Goal: Navigation & Orientation: Find specific page/section

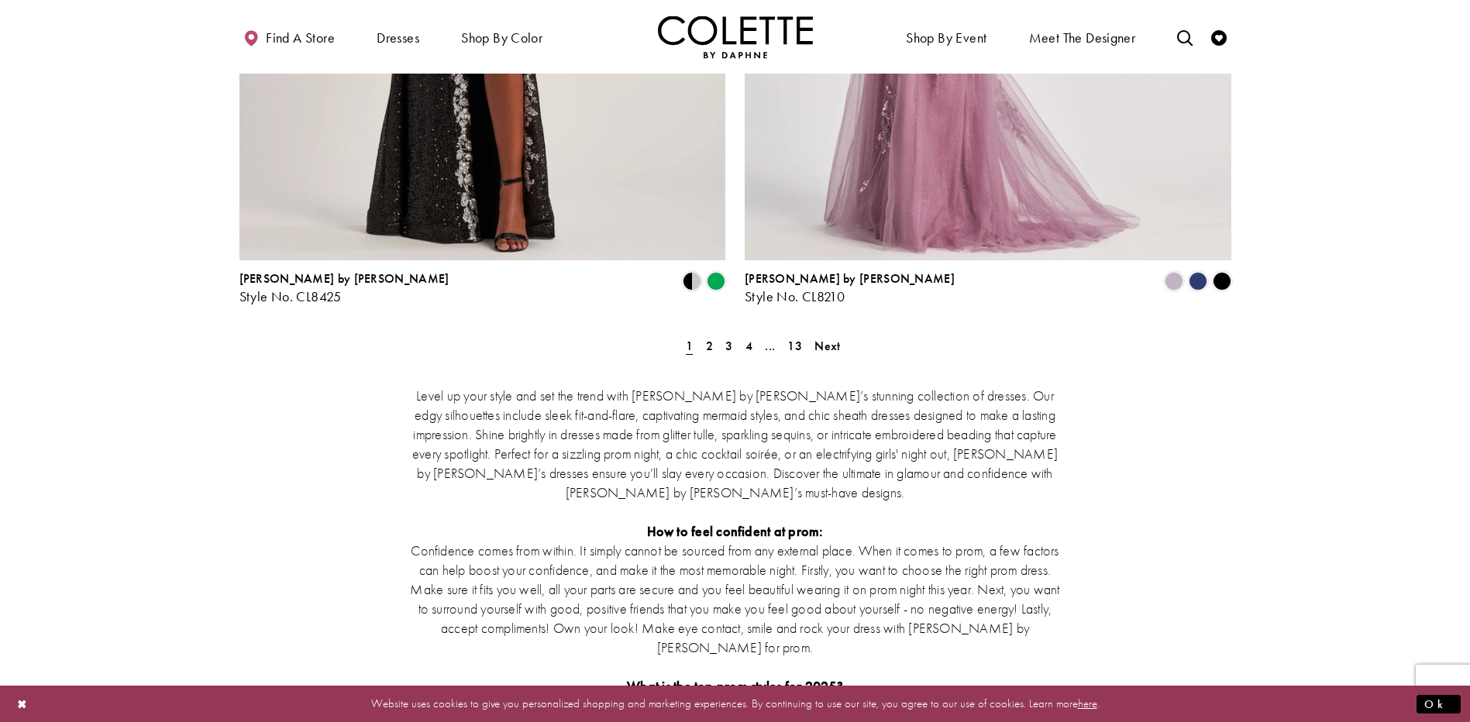
scroll to position [2867, 0]
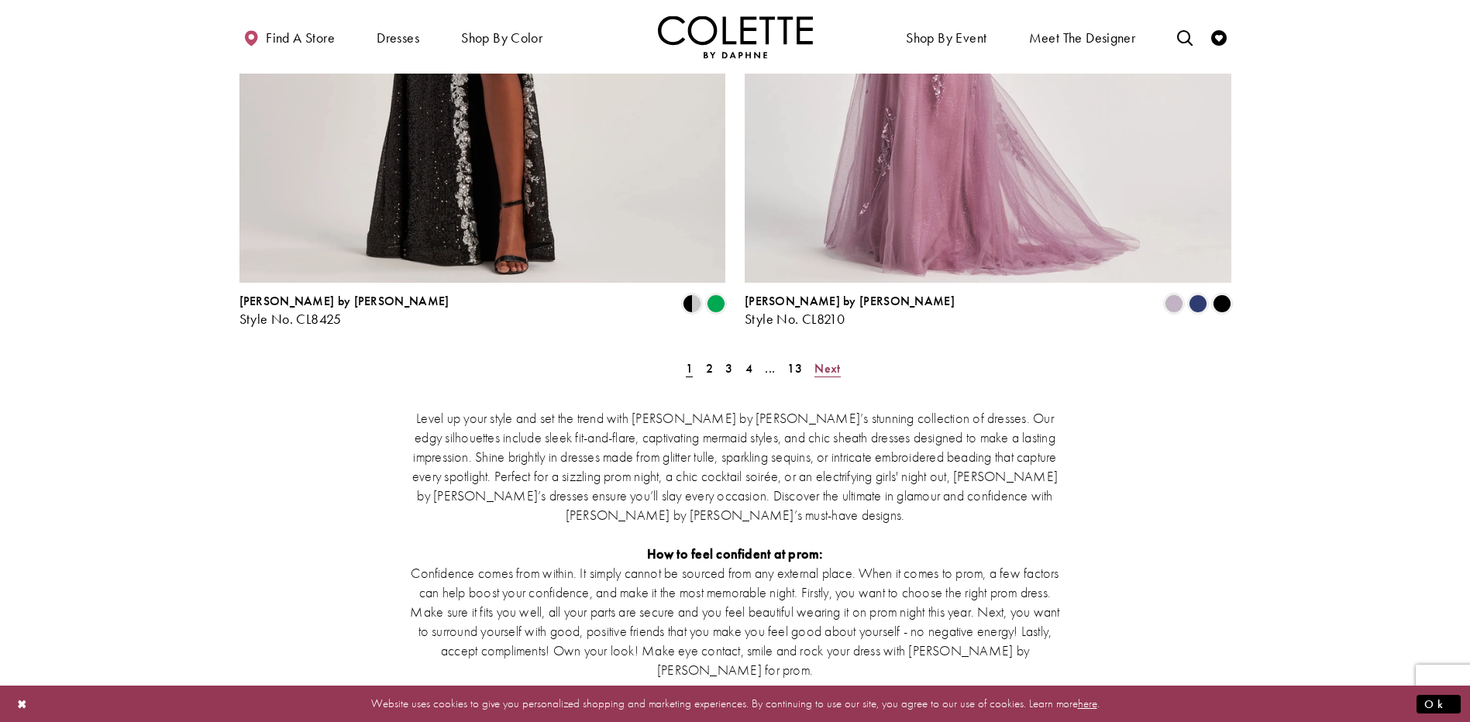
click at [826, 360] on span "Next" at bounding box center [827, 368] width 26 height 16
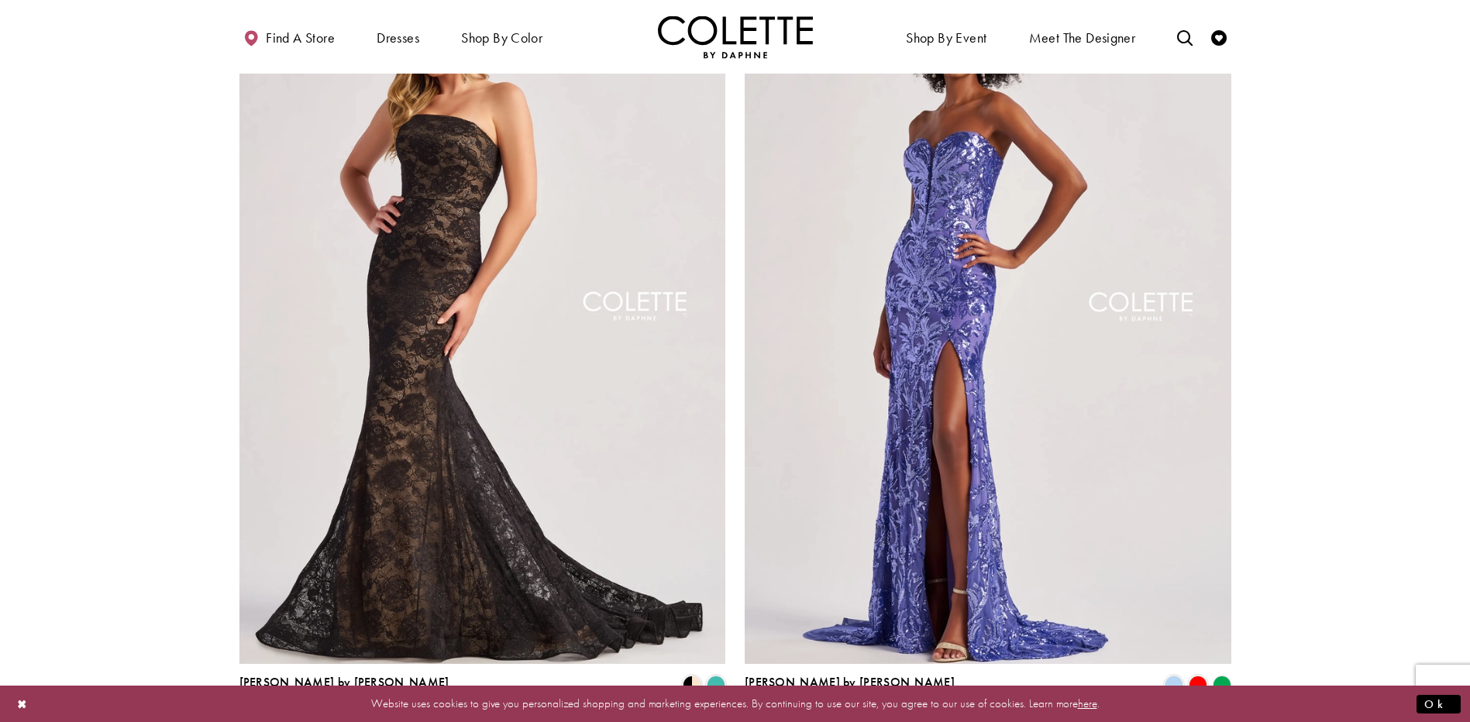
scroll to position [2796, 0]
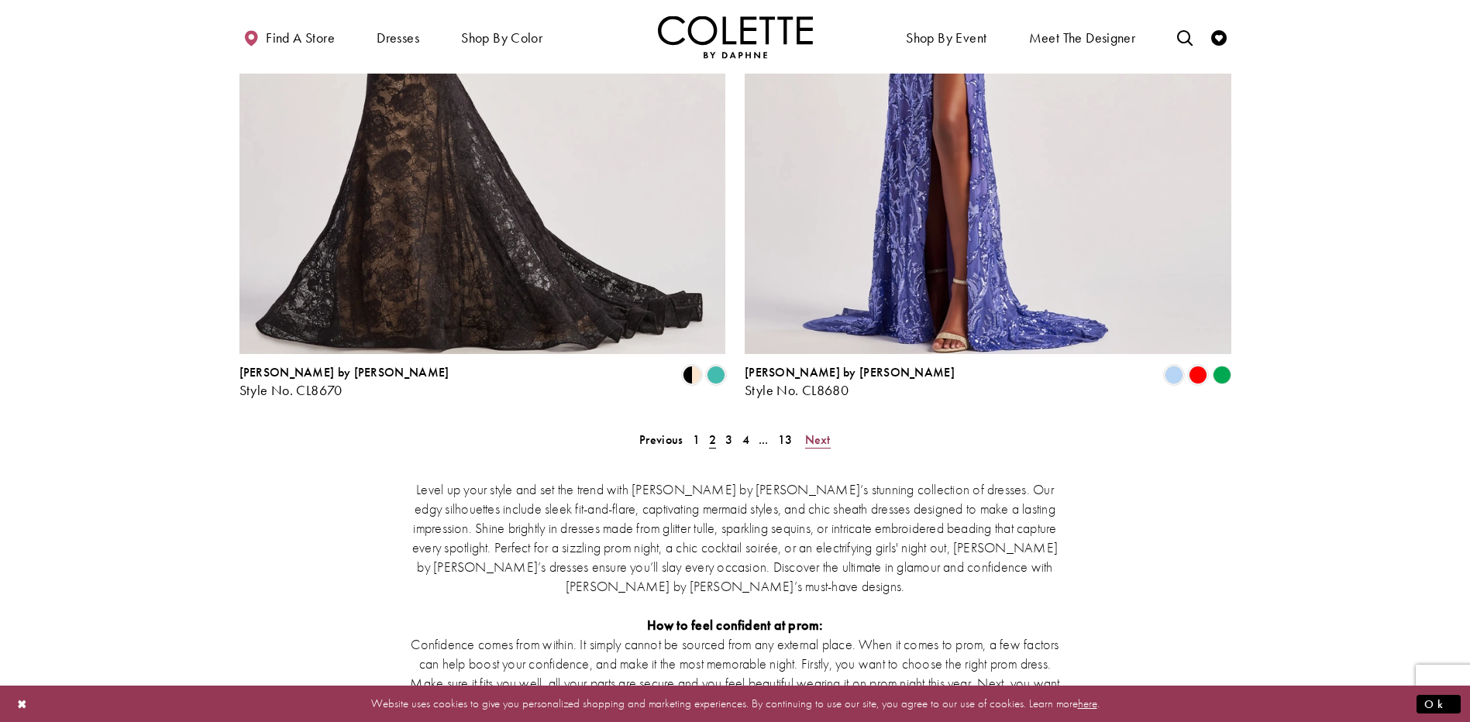
click at [817, 432] on span "Next" at bounding box center [818, 440] width 26 height 16
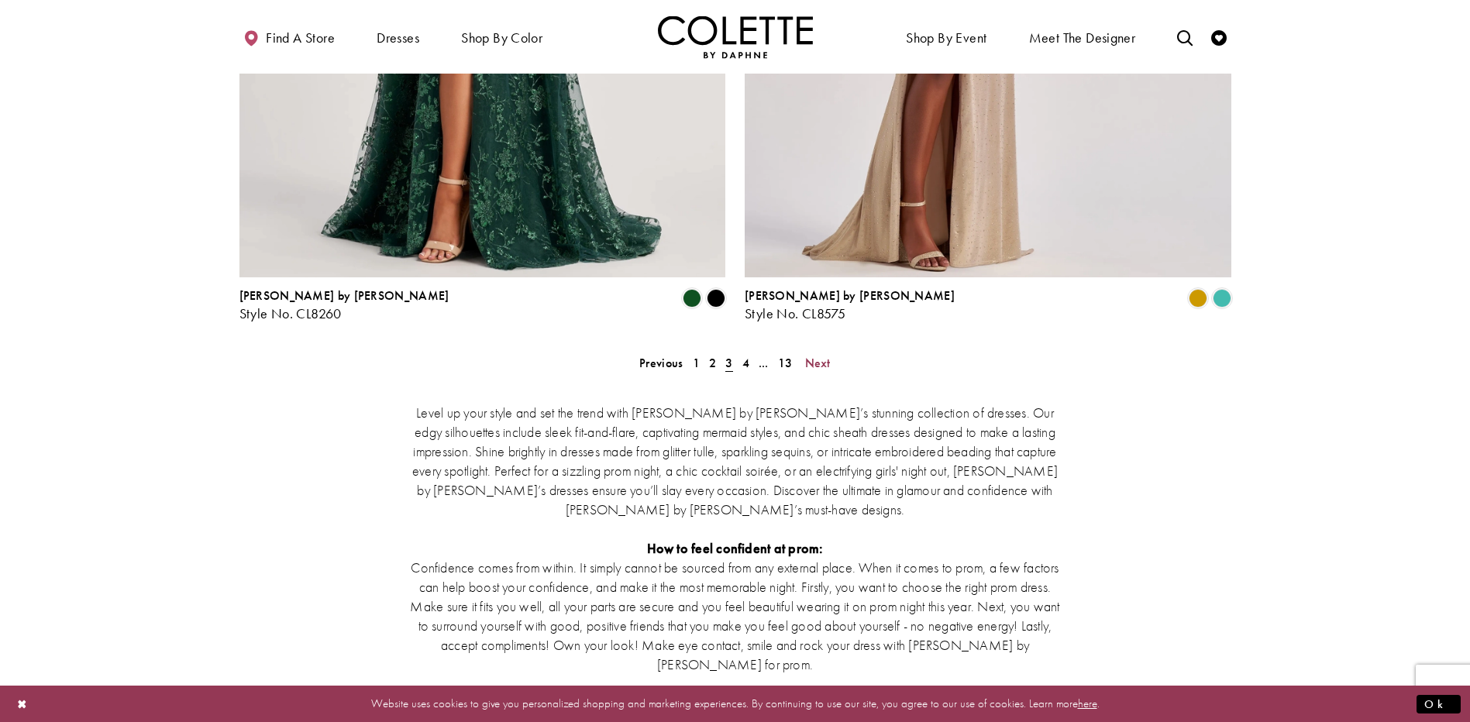
scroll to position [2873, 0]
click at [810, 354] on span "Next" at bounding box center [818, 362] width 26 height 16
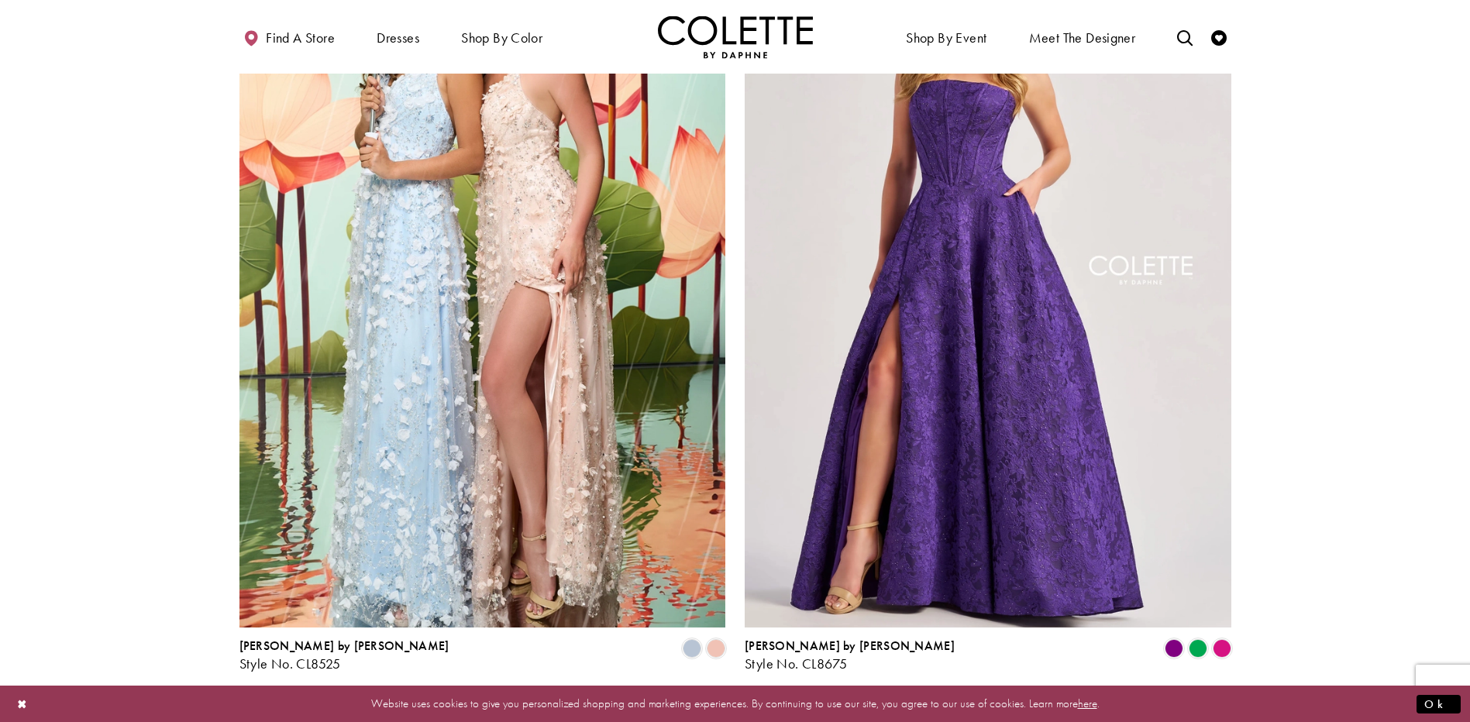
scroll to position [2641, 0]
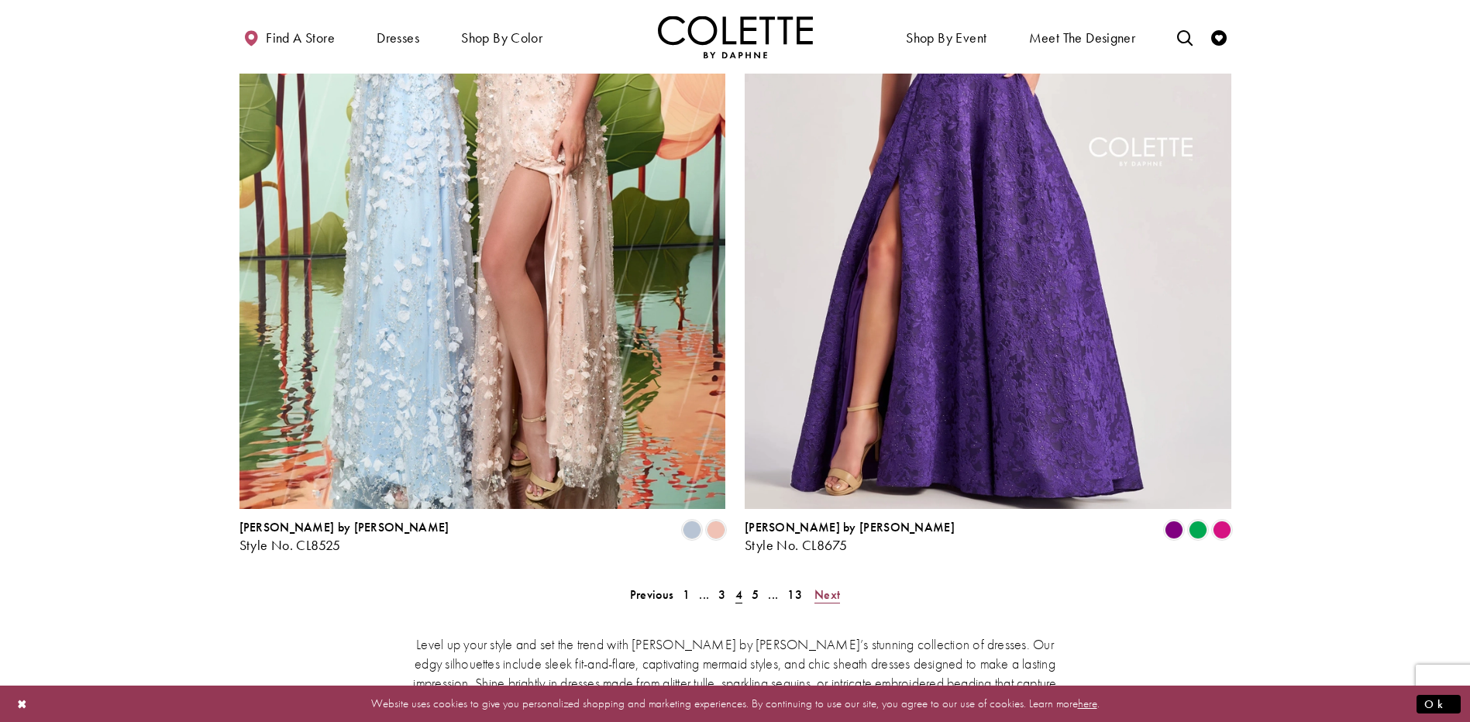
click at [827, 587] on span "Next" at bounding box center [827, 595] width 26 height 16
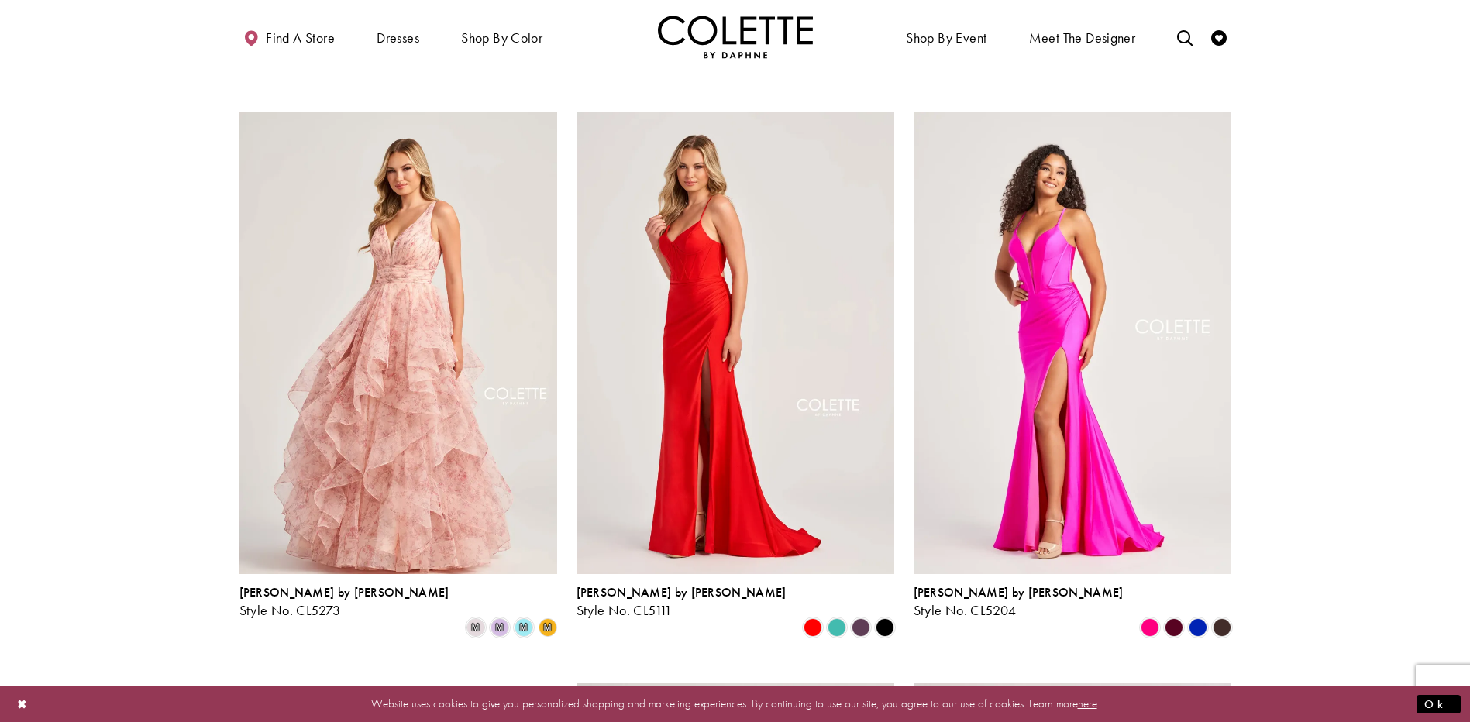
scroll to position [626, 0]
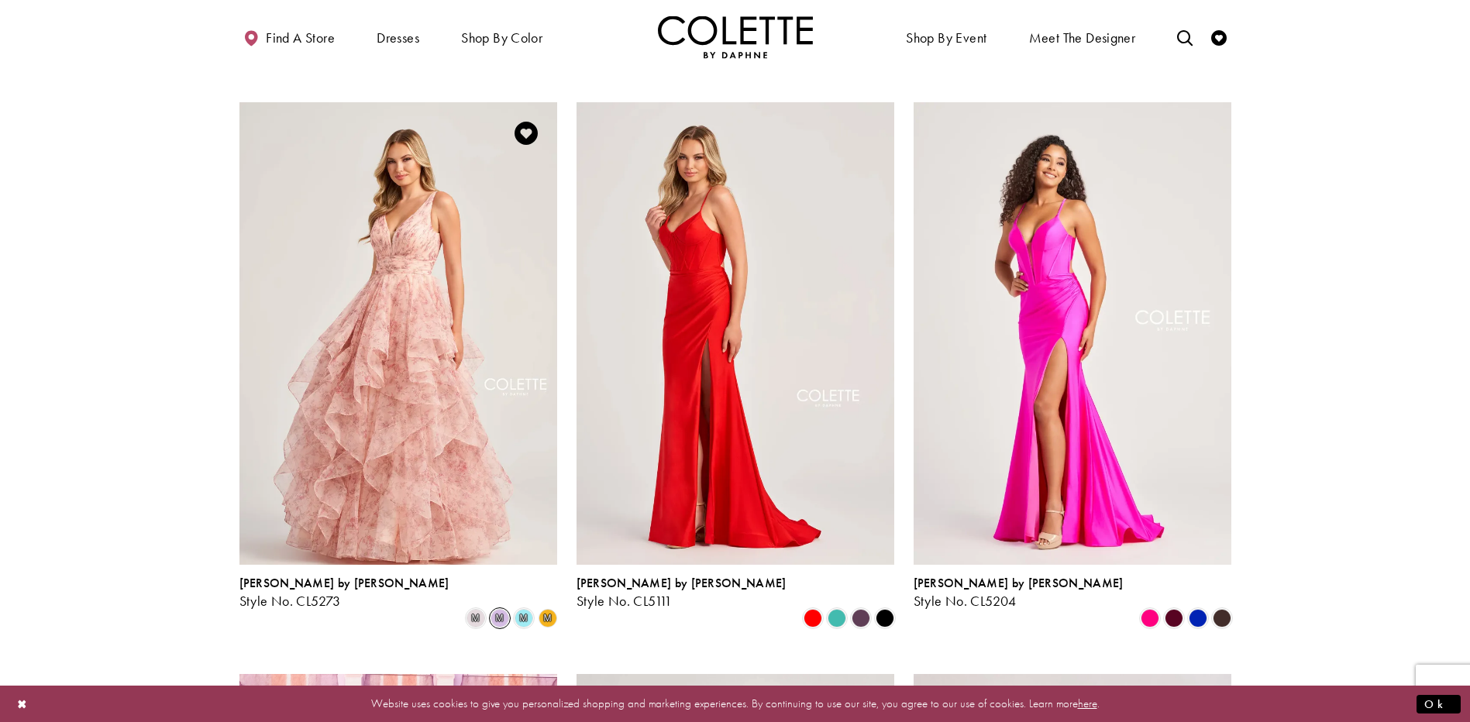
click at [500, 609] on span "m" at bounding box center [499, 618] width 19 height 19
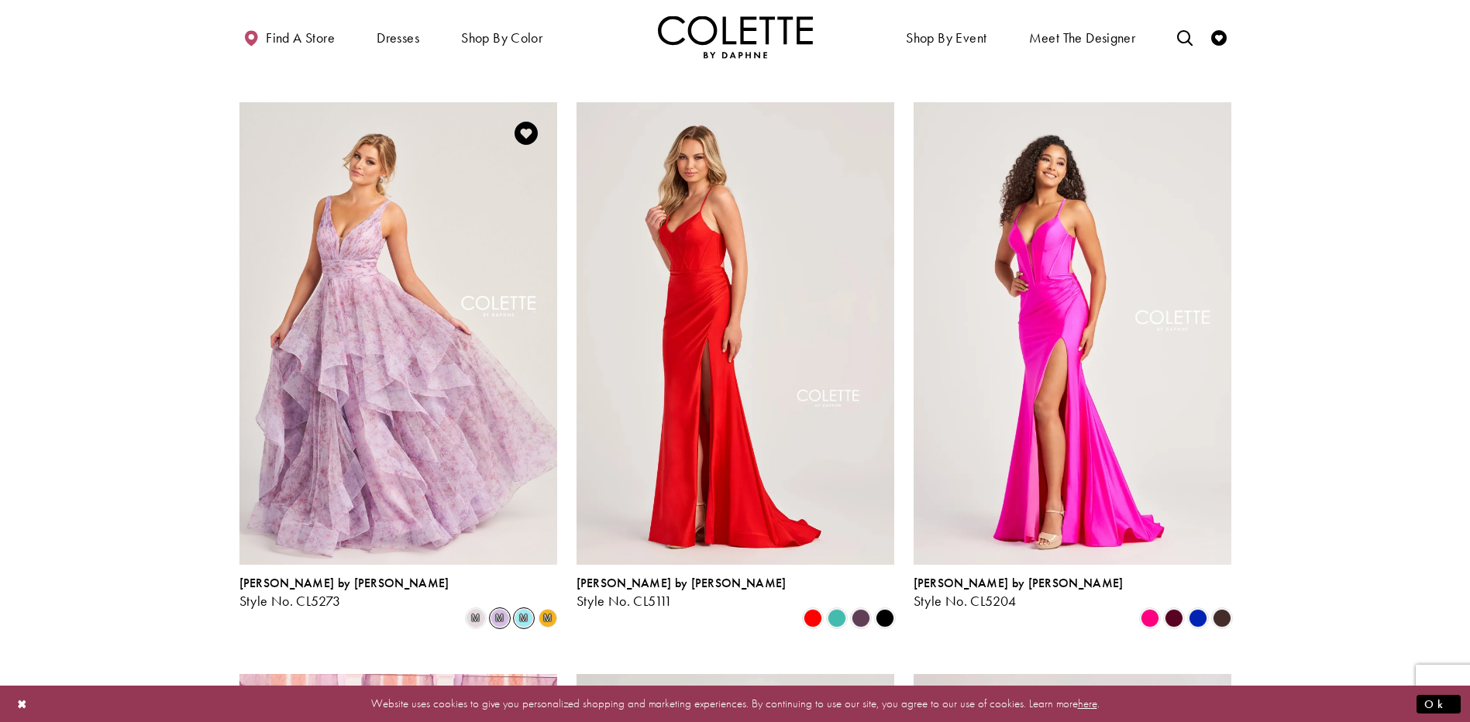
click at [526, 609] on span "m" at bounding box center [523, 618] width 19 height 19
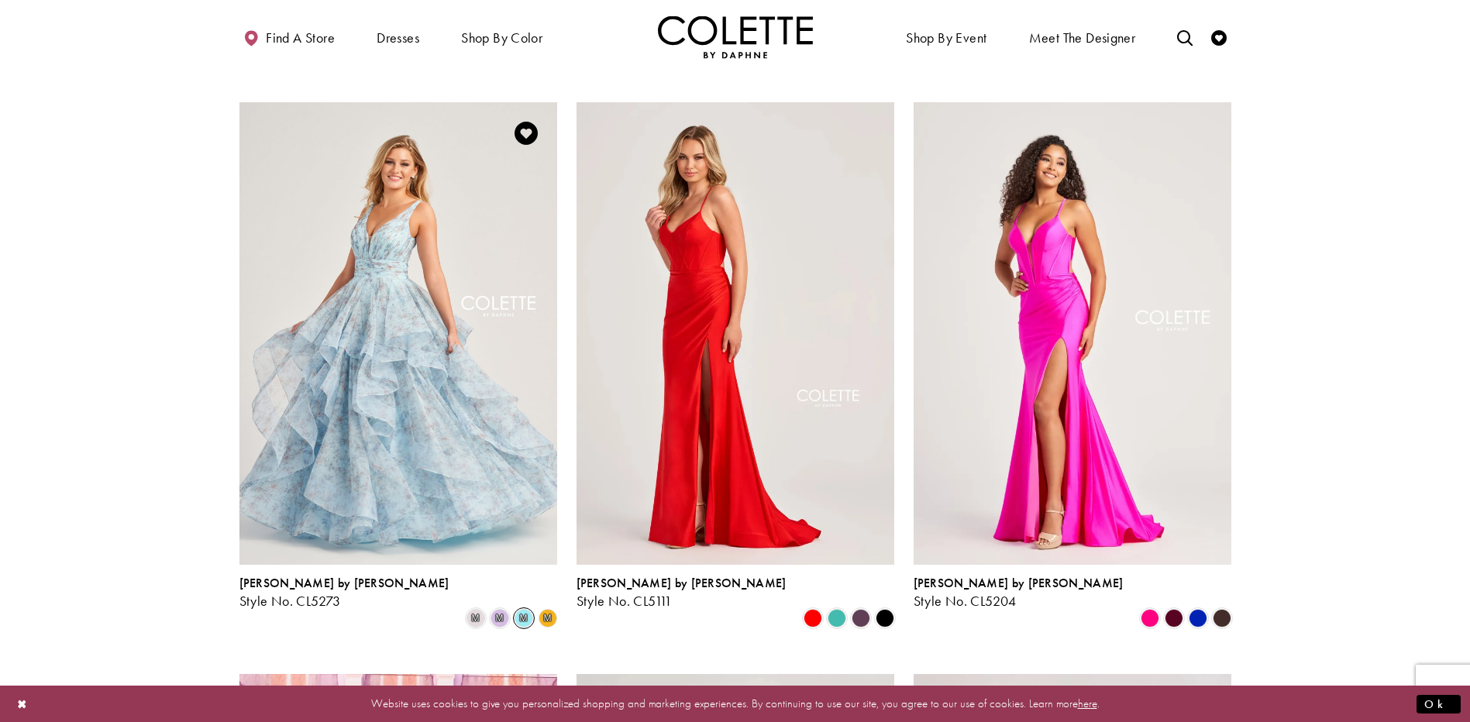
click at [548, 614] on span "m" at bounding box center [548, 618] width 8 height 9
click at [547, 614] on span "m" at bounding box center [548, 618] width 8 height 9
click at [499, 609] on span "m" at bounding box center [499, 618] width 19 height 19
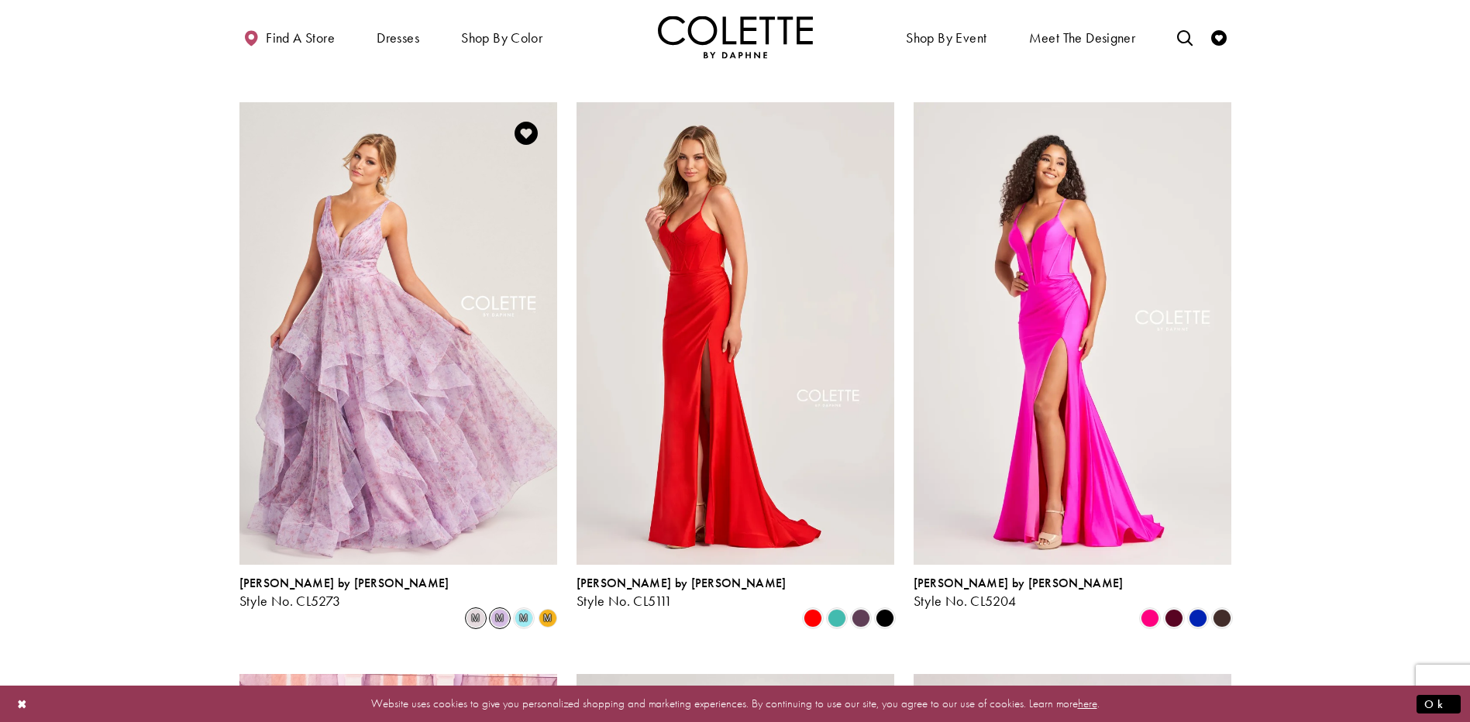
click at [477, 609] on span "m" at bounding box center [475, 618] width 19 height 19
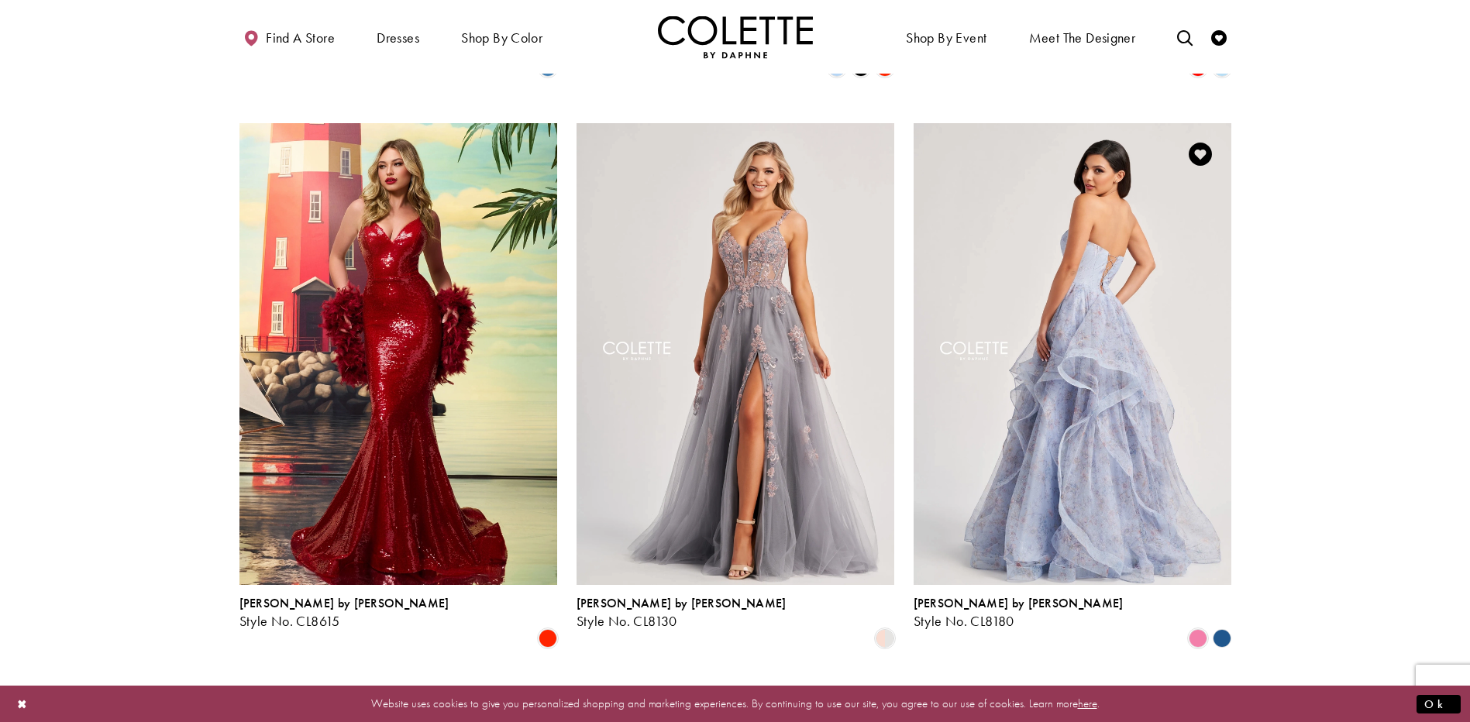
scroll to position [1711, 0]
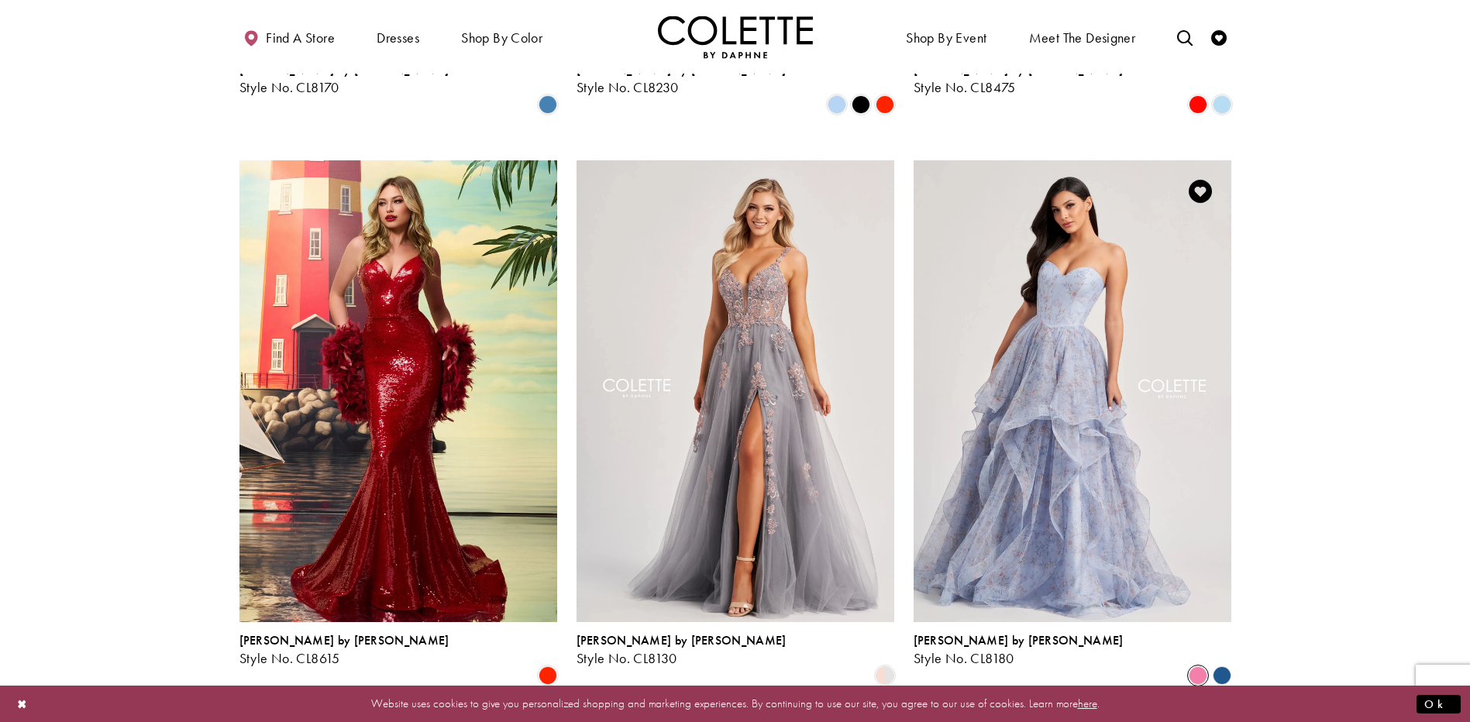
click at [1197, 666] on span "Product List" at bounding box center [1198, 675] width 19 height 19
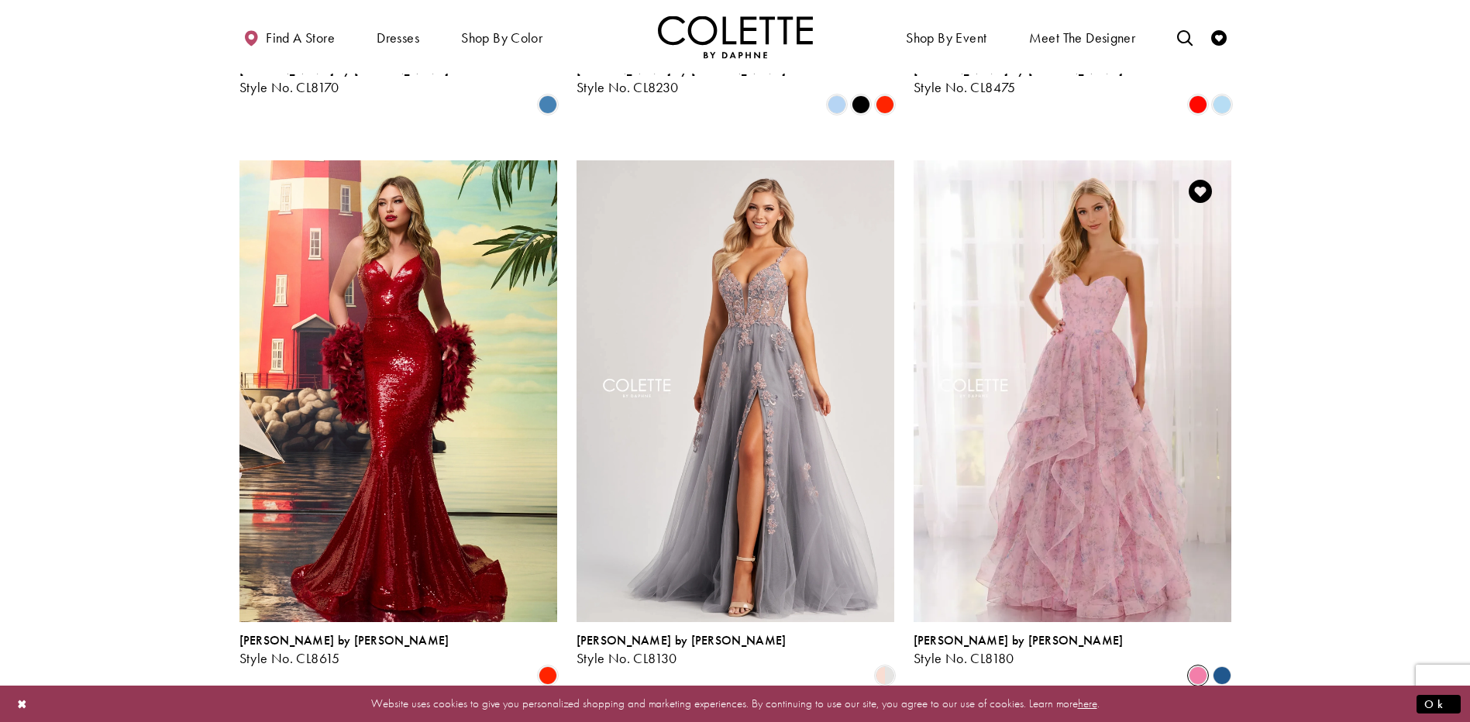
click at [1219, 664] on polygon "Product List" at bounding box center [1222, 676] width 24 height 24
click at [1221, 664] on polygon "Product List" at bounding box center [1222, 676] width 24 height 24
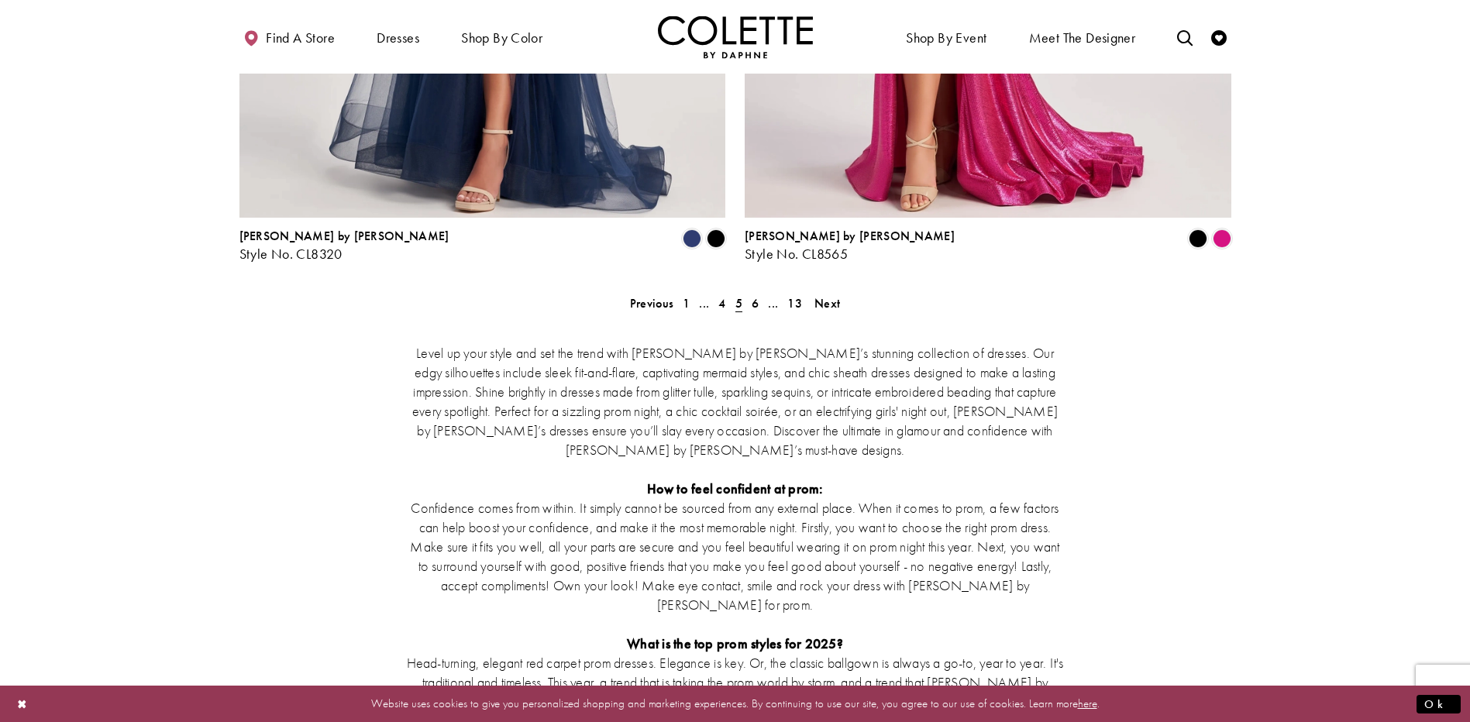
scroll to position [2718, 0]
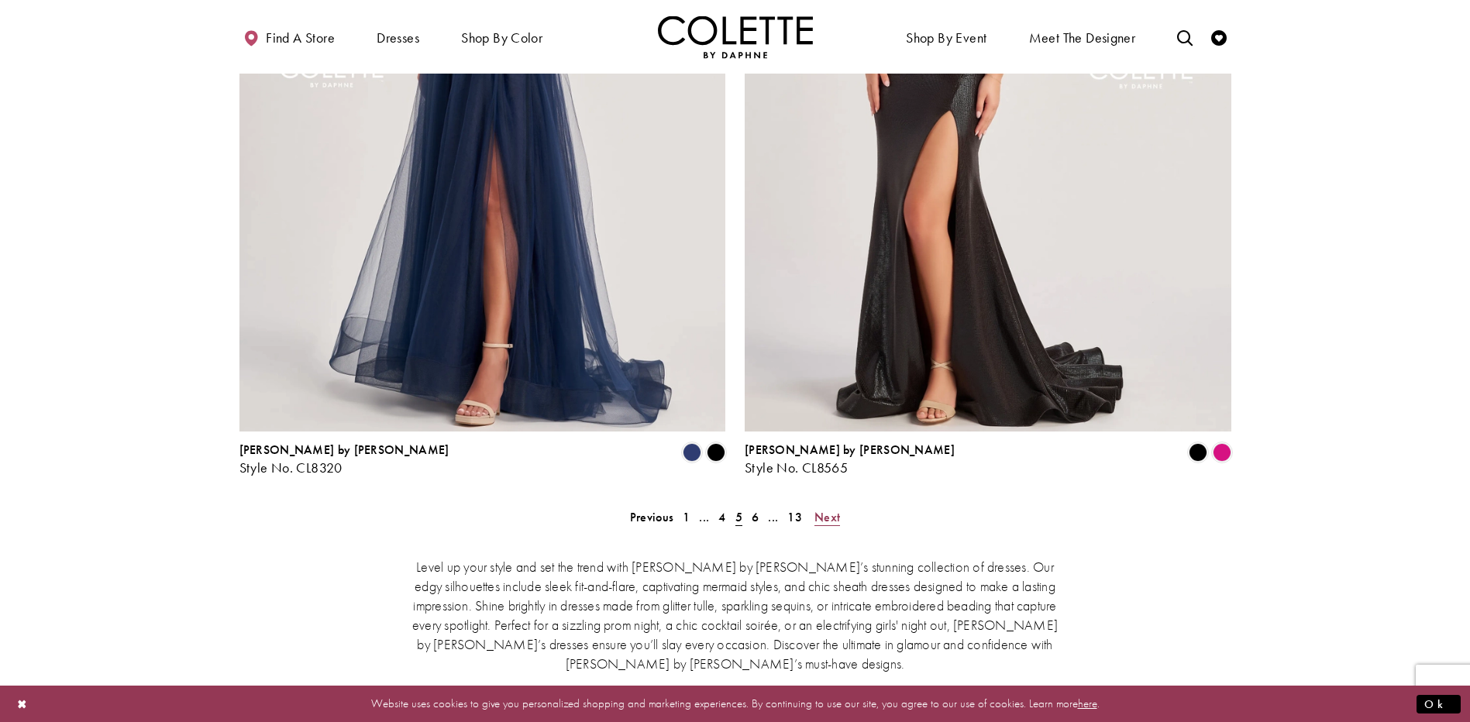
click at [821, 509] on span "Next" at bounding box center [827, 517] width 26 height 16
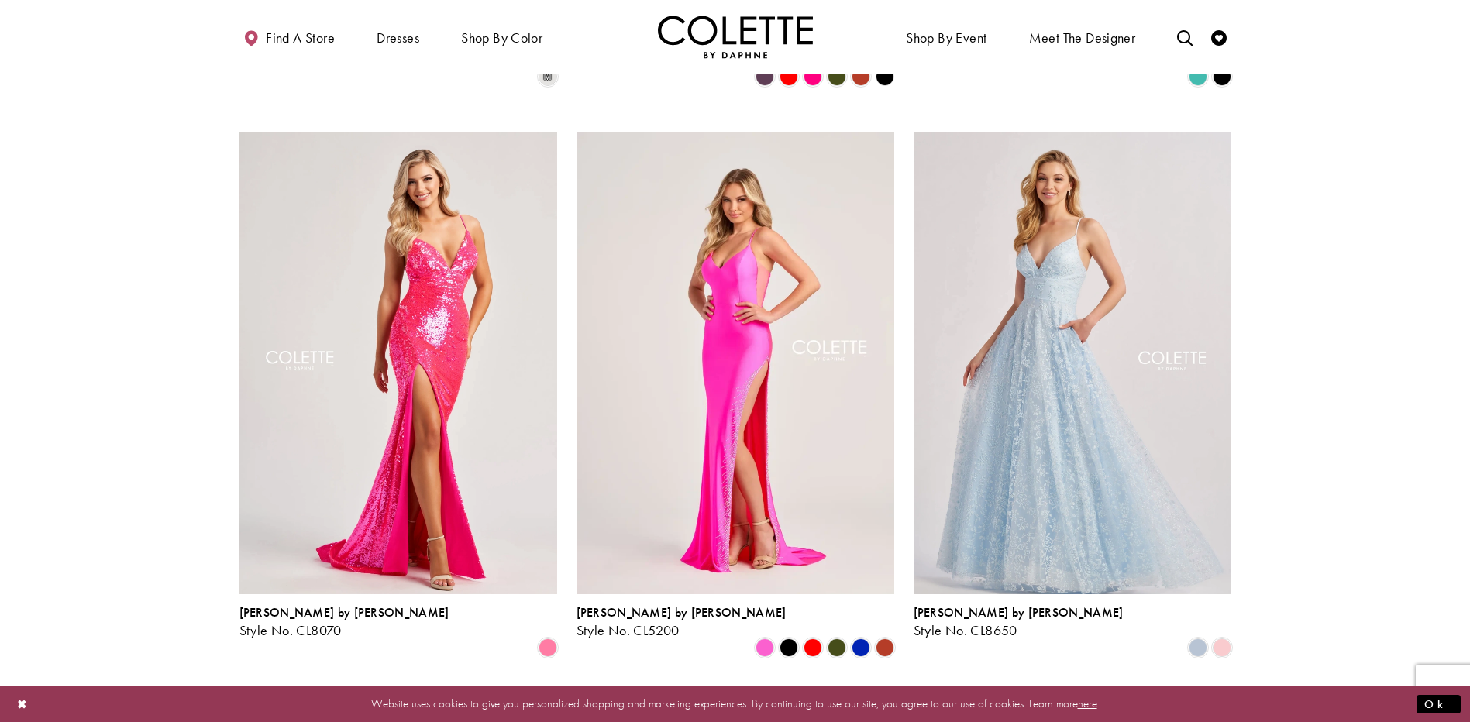
scroll to position [1168, 0]
click at [1221, 638] on span "Product List" at bounding box center [1222, 647] width 19 height 19
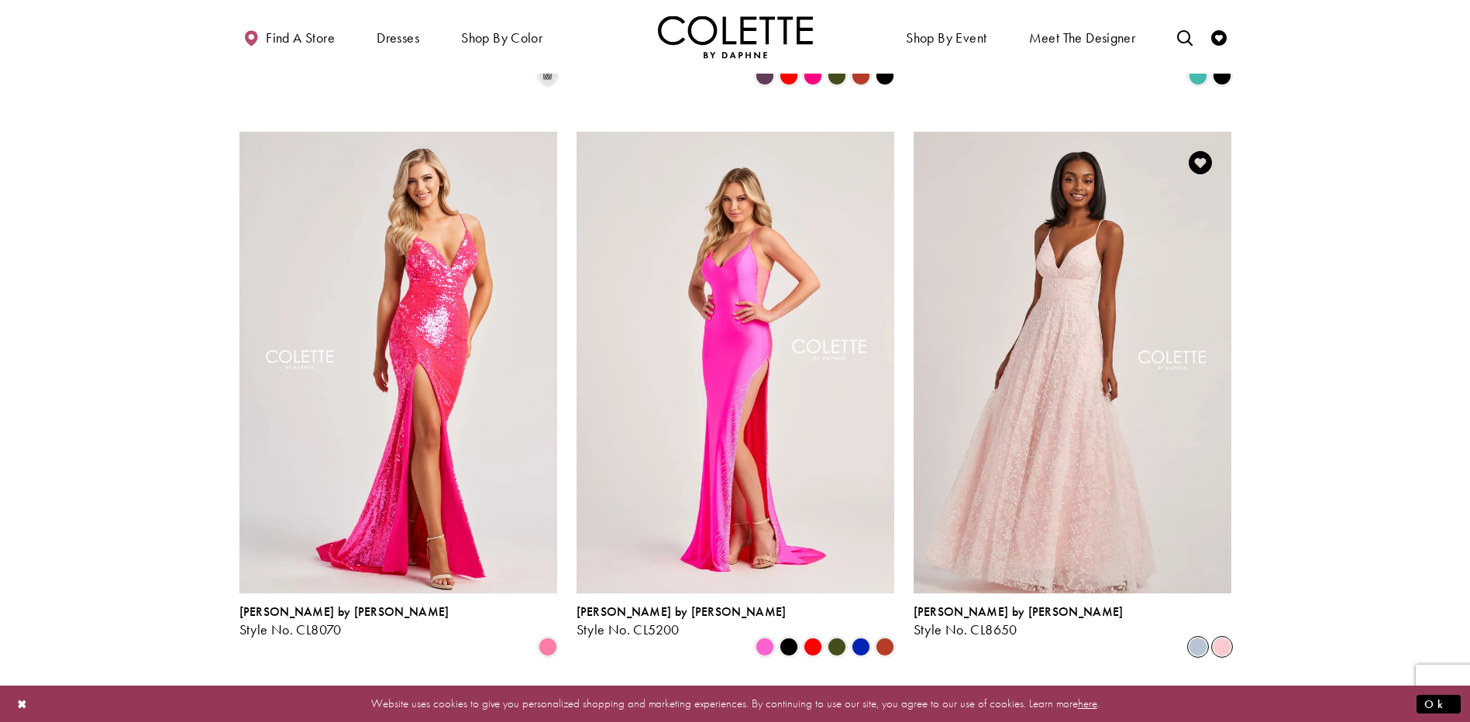
click at [1194, 638] on span "Product List" at bounding box center [1198, 647] width 19 height 19
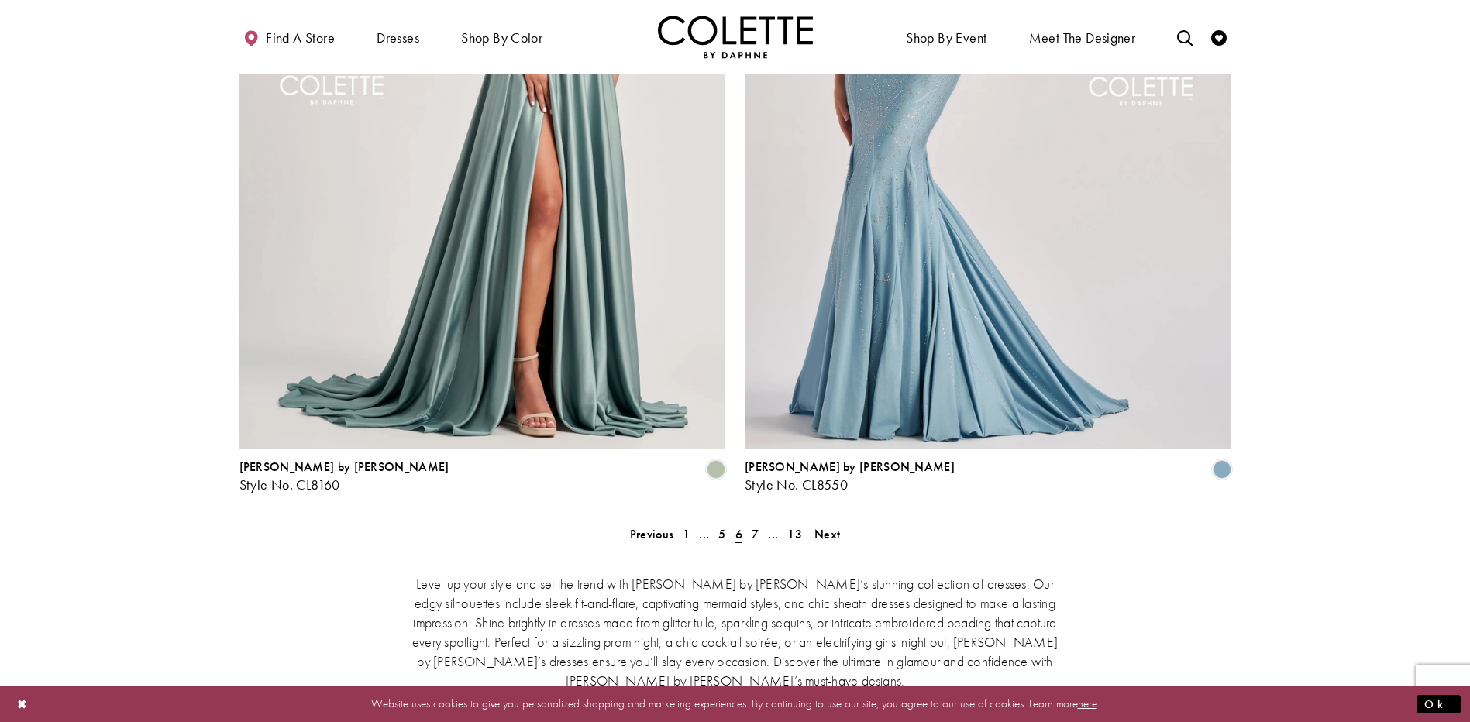
scroll to position [2718, 0]
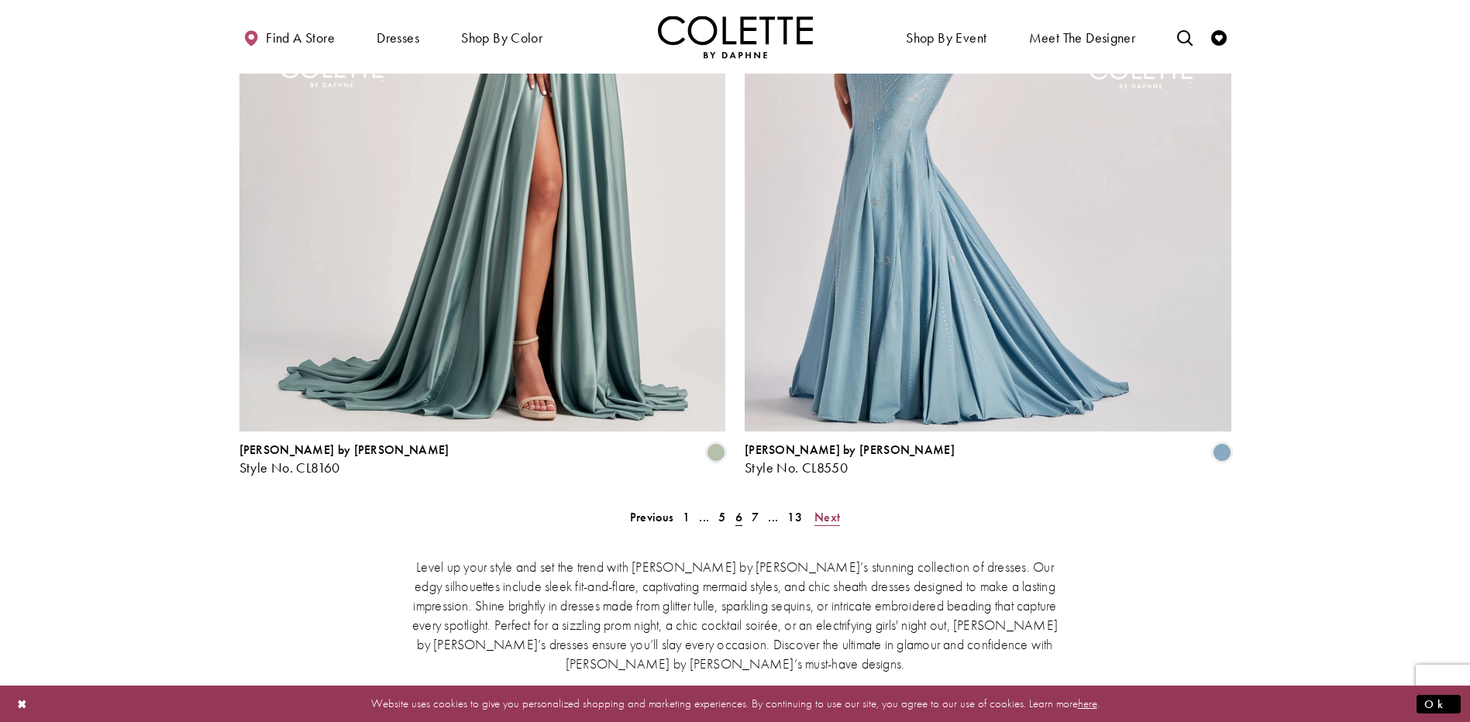
click at [831, 509] on span "Next" at bounding box center [827, 517] width 26 height 16
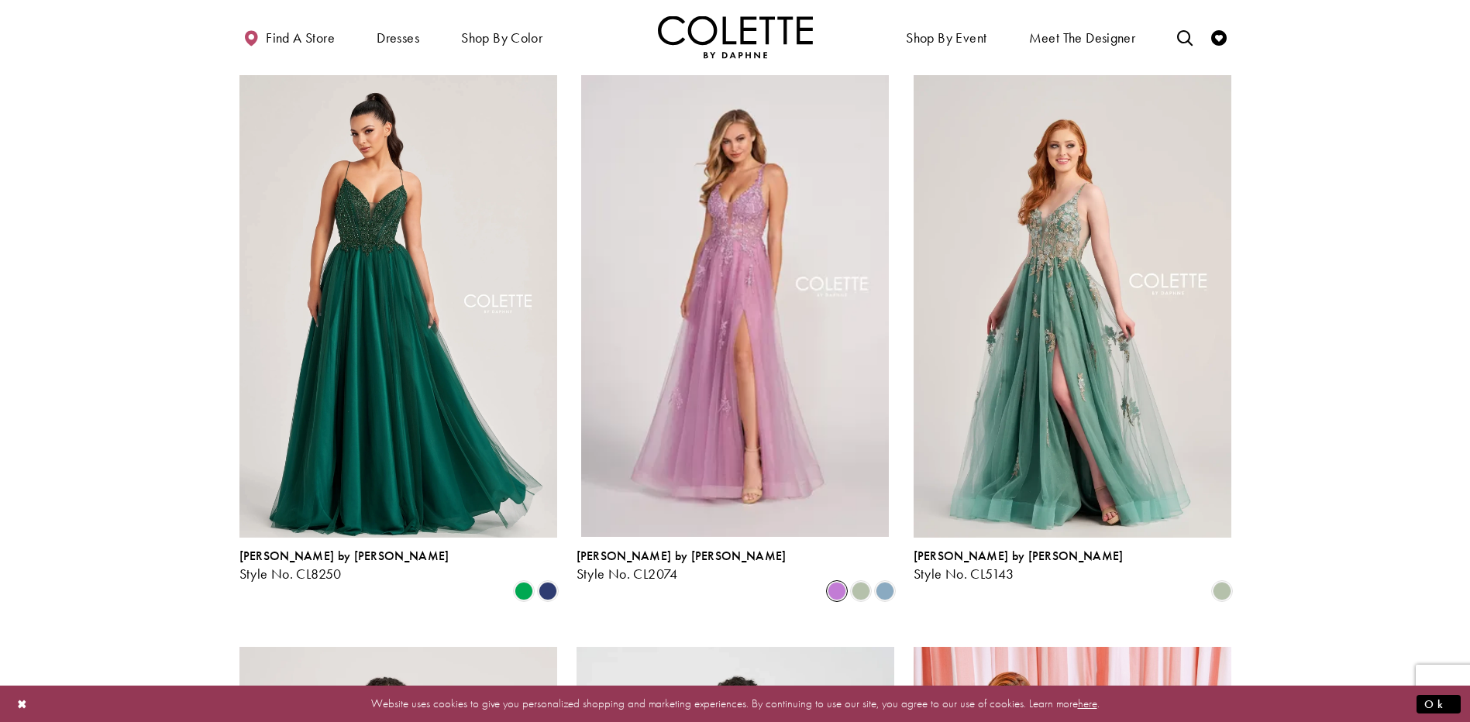
scroll to position [626, 0]
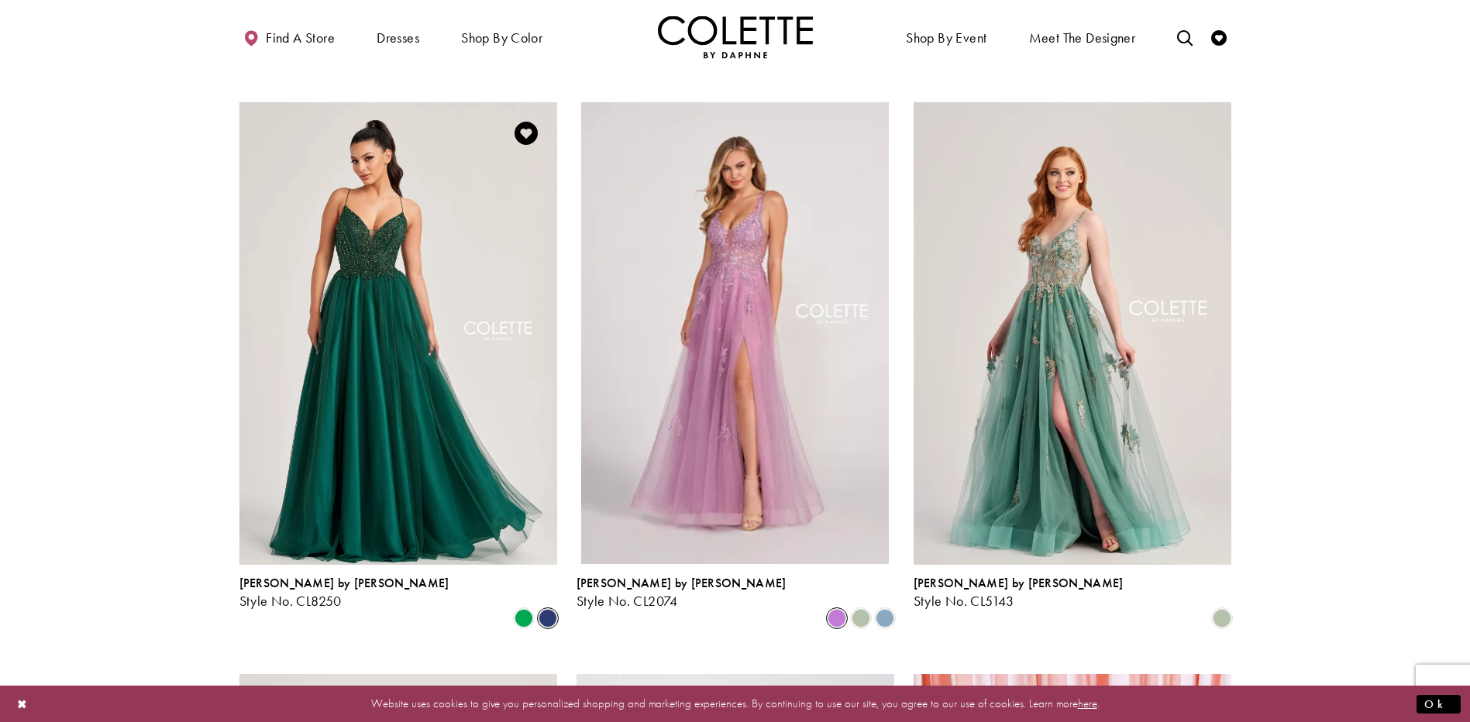
click at [545, 609] on span "Product List" at bounding box center [548, 618] width 19 height 19
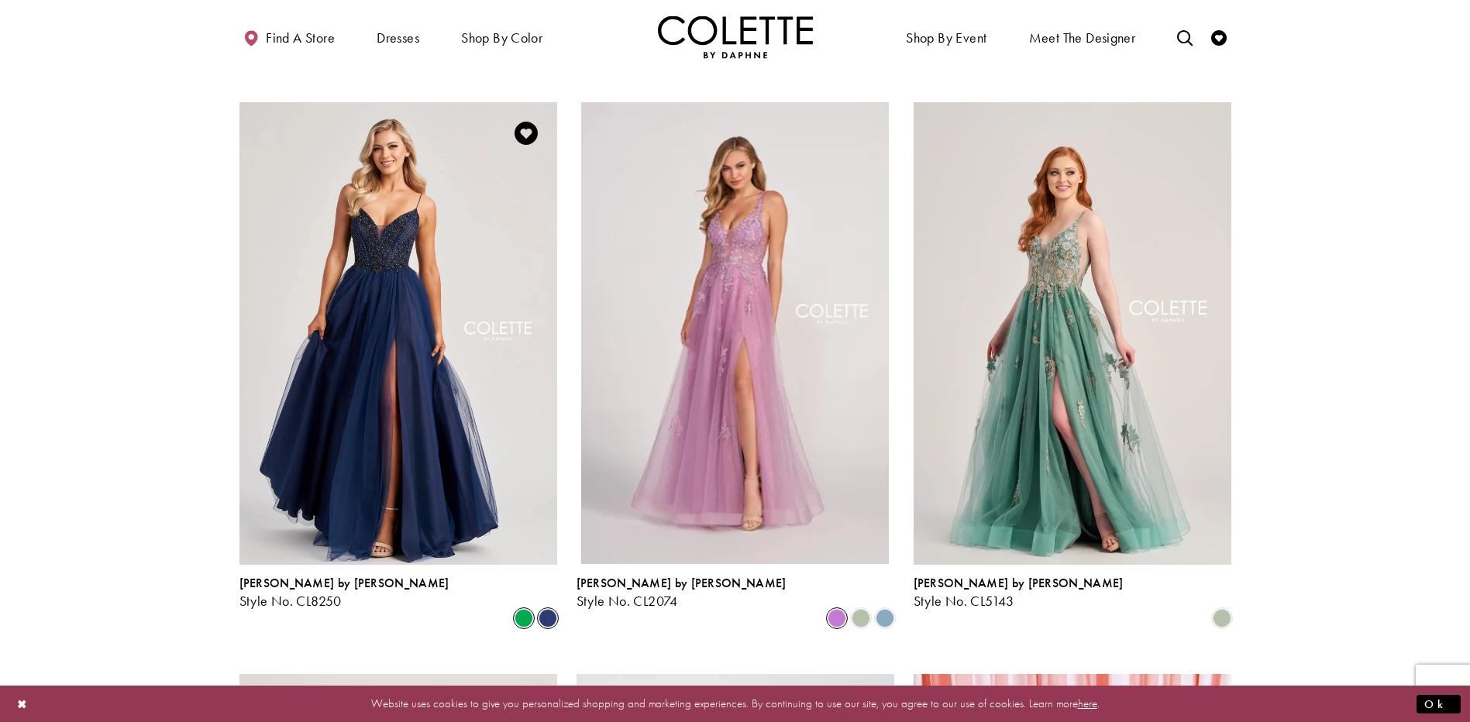
click at [519, 609] on span "Product List" at bounding box center [523, 618] width 19 height 19
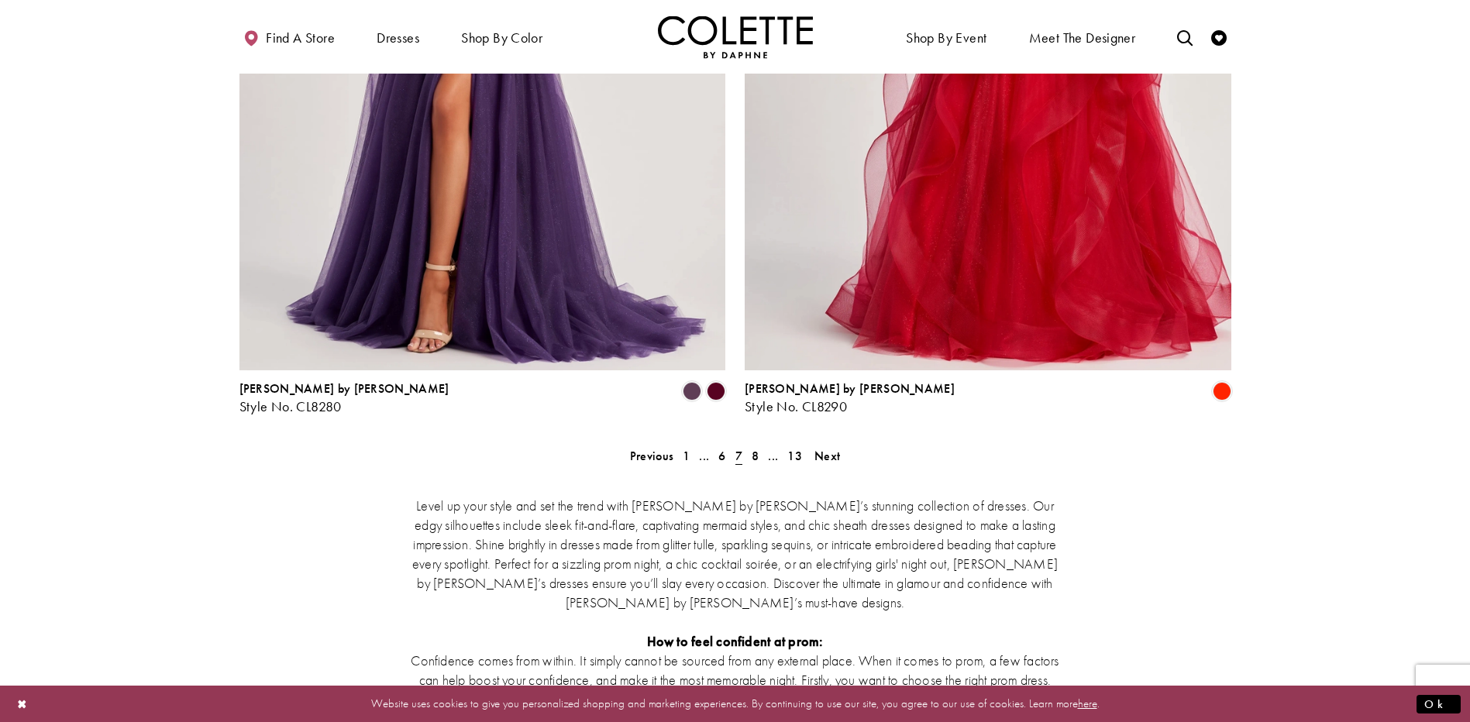
scroll to position [2796, 0]
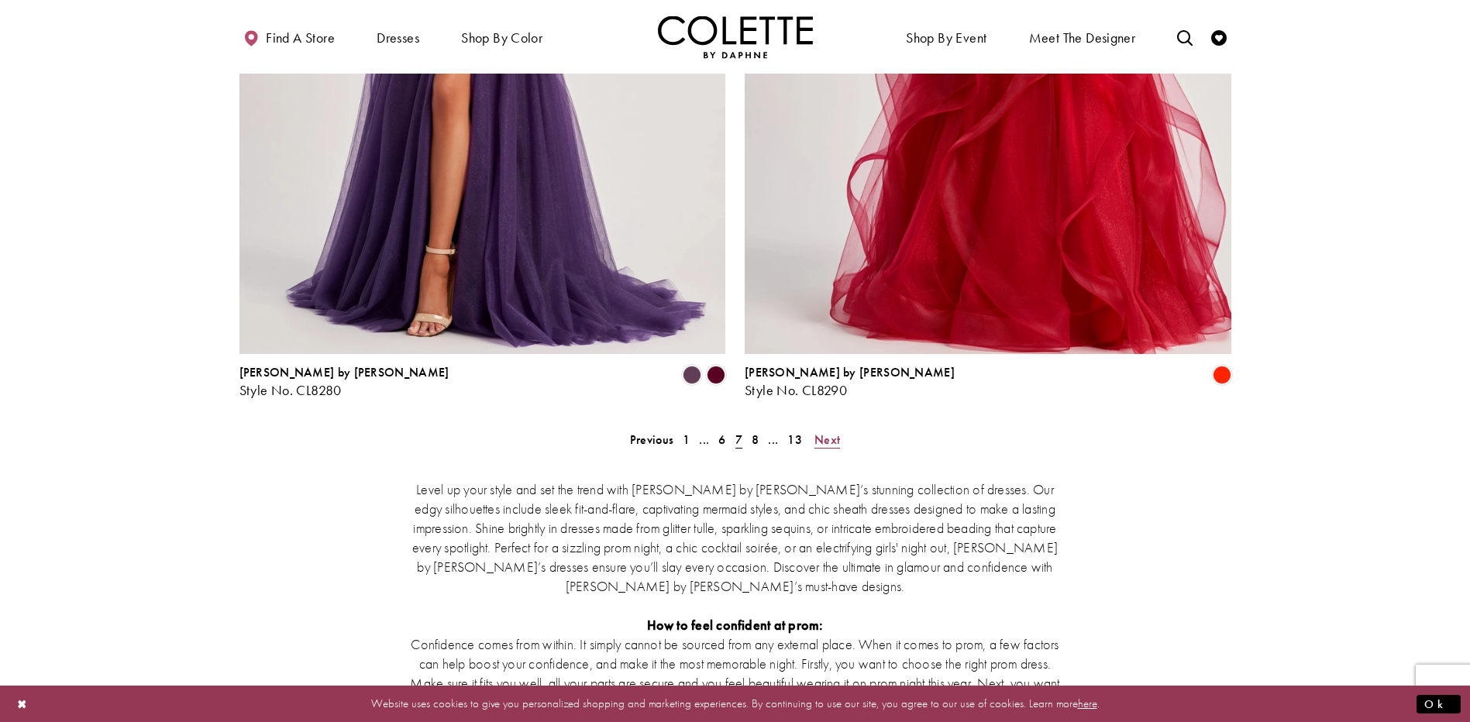
click at [822, 432] on span "Next" at bounding box center [827, 440] width 26 height 16
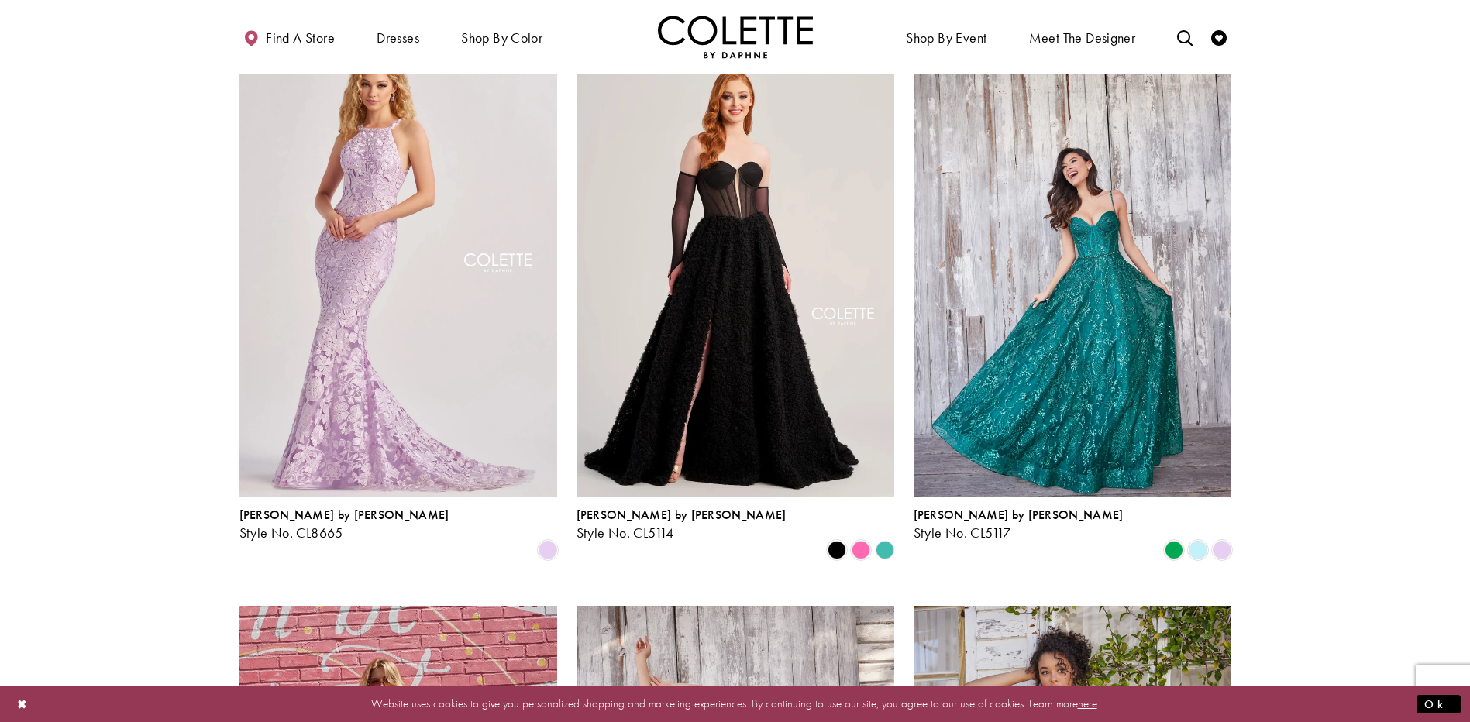
scroll to position [704, 0]
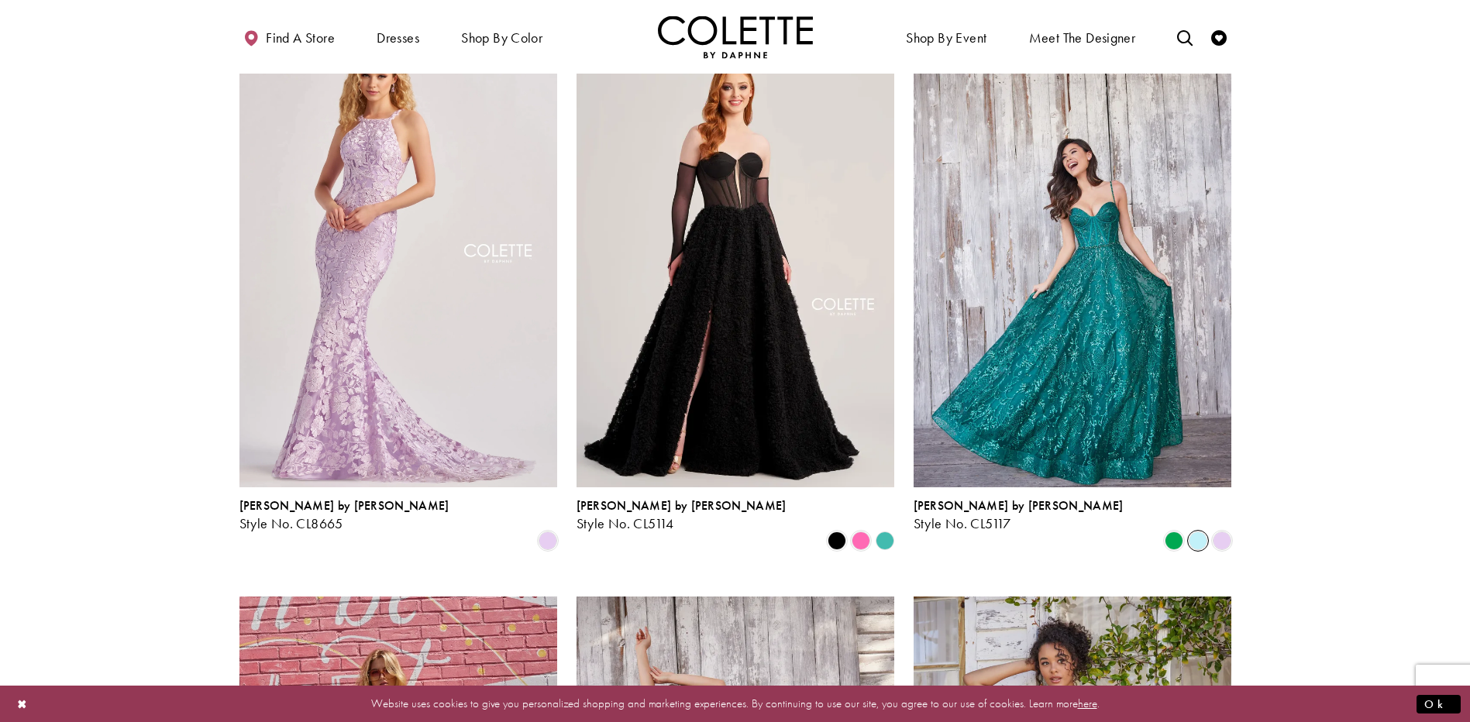
click at [1203, 532] on span "Product List" at bounding box center [1198, 541] width 19 height 19
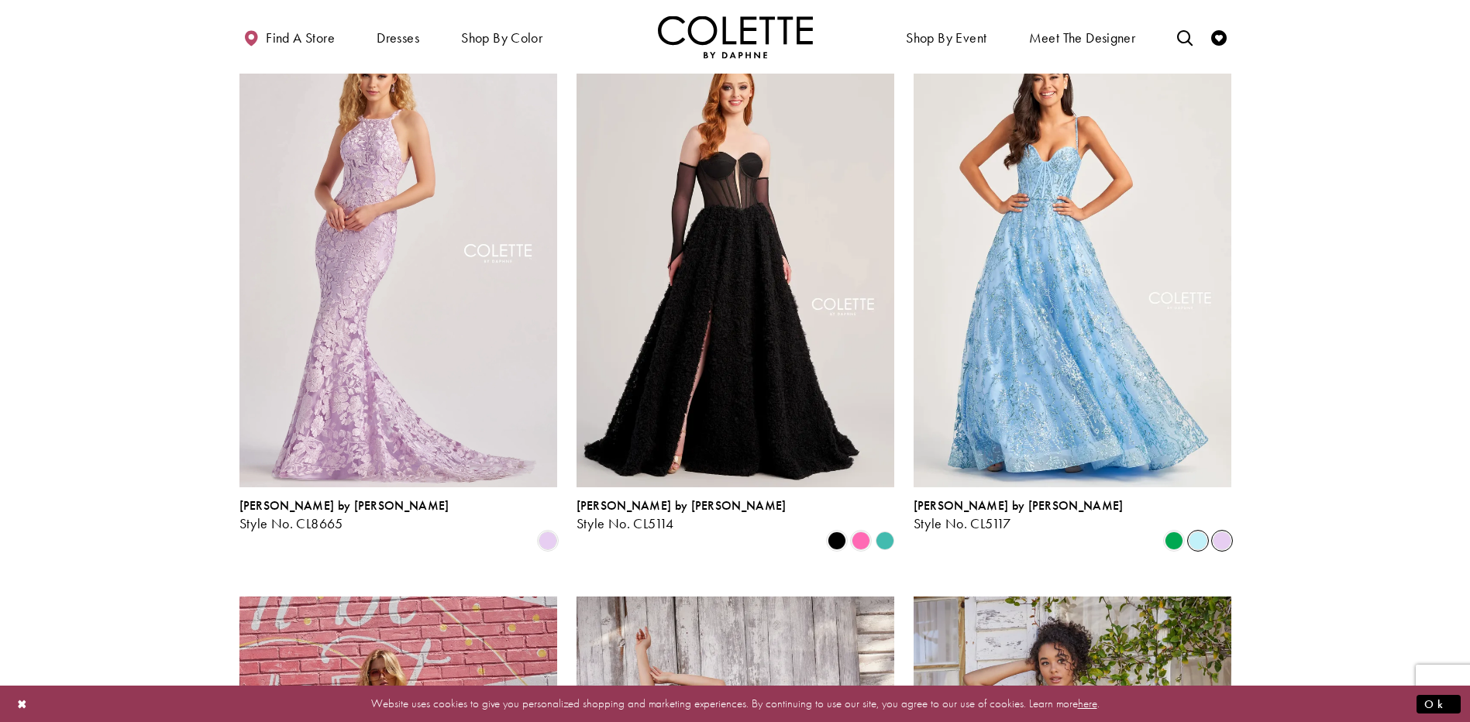
click at [1226, 532] on span "Product List" at bounding box center [1222, 541] width 19 height 19
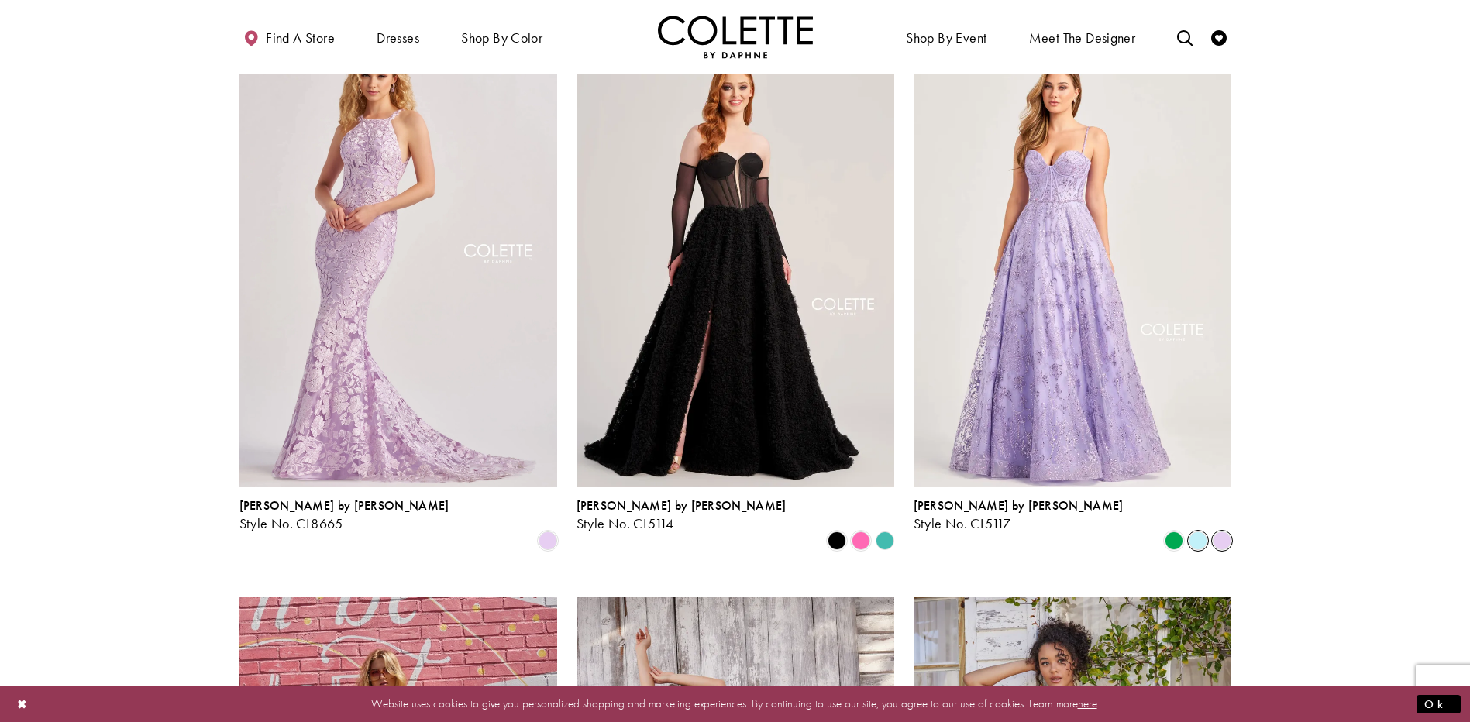
click at [1199, 532] on span "Product List" at bounding box center [1198, 541] width 19 height 19
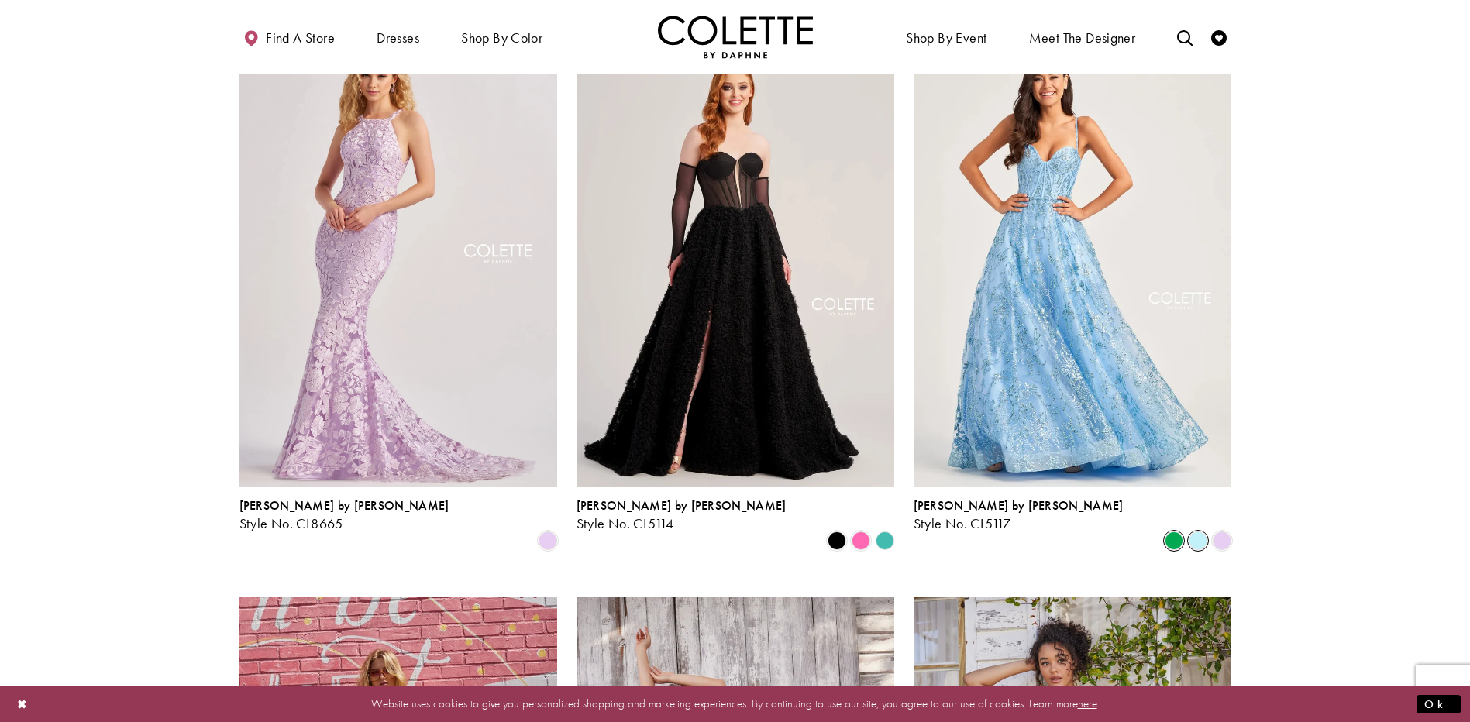
click at [1169, 532] on span "Product List" at bounding box center [1174, 541] width 19 height 19
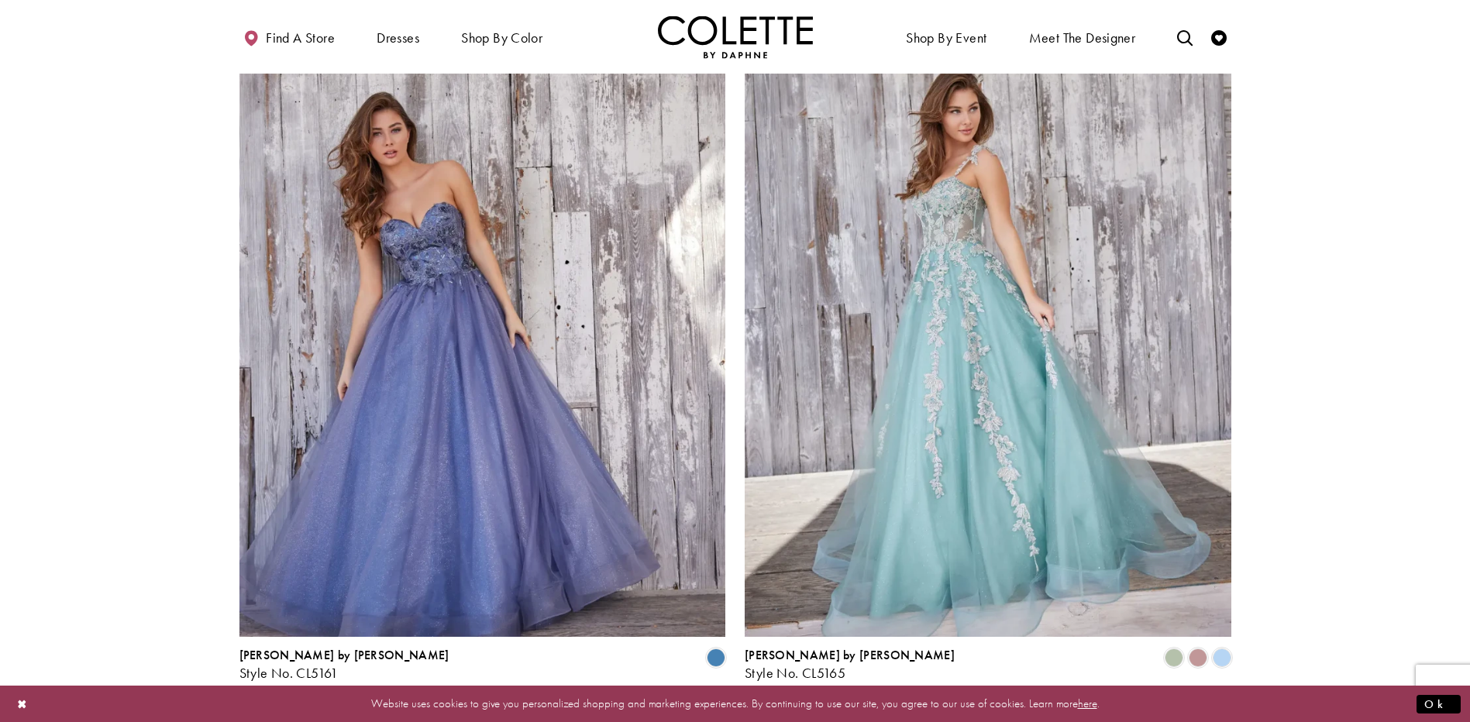
scroll to position [2486, 0]
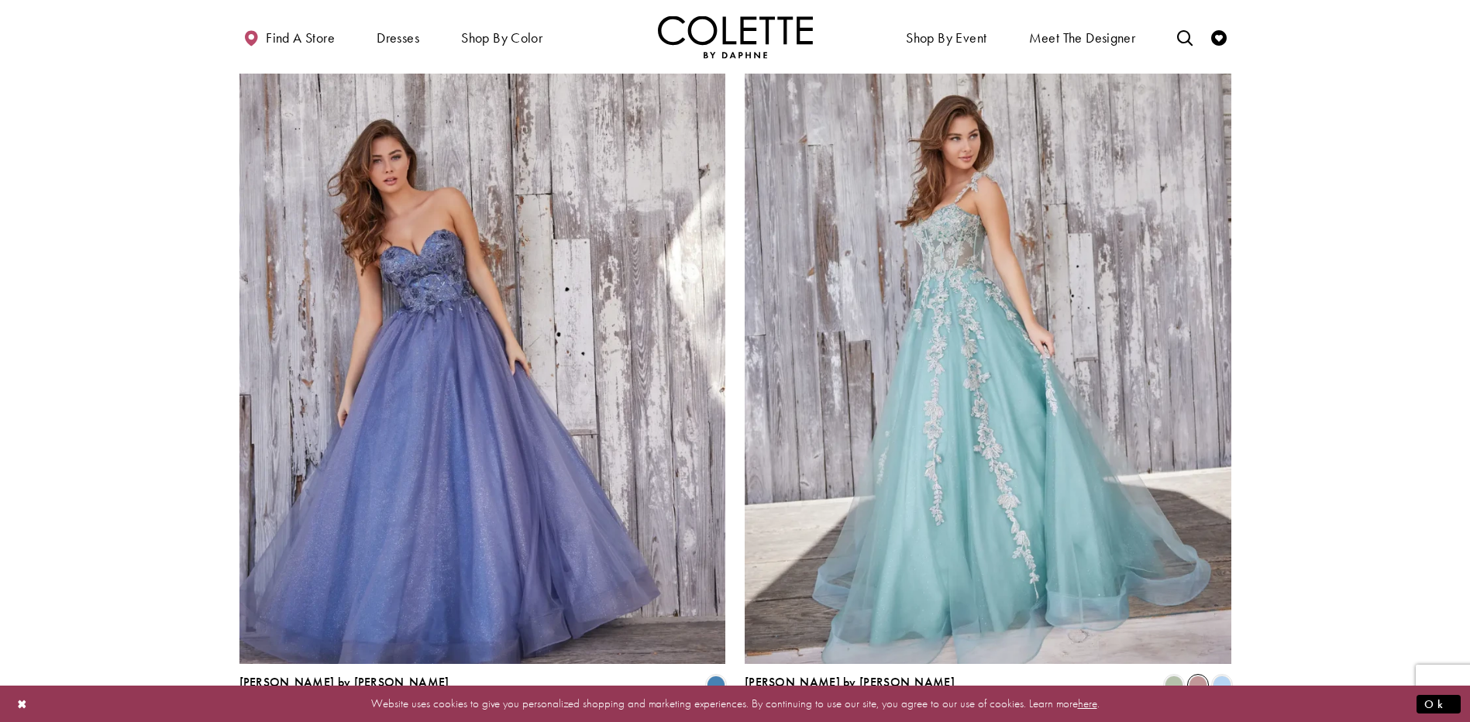
click at [1199, 676] on span "Product List" at bounding box center [1198, 685] width 19 height 19
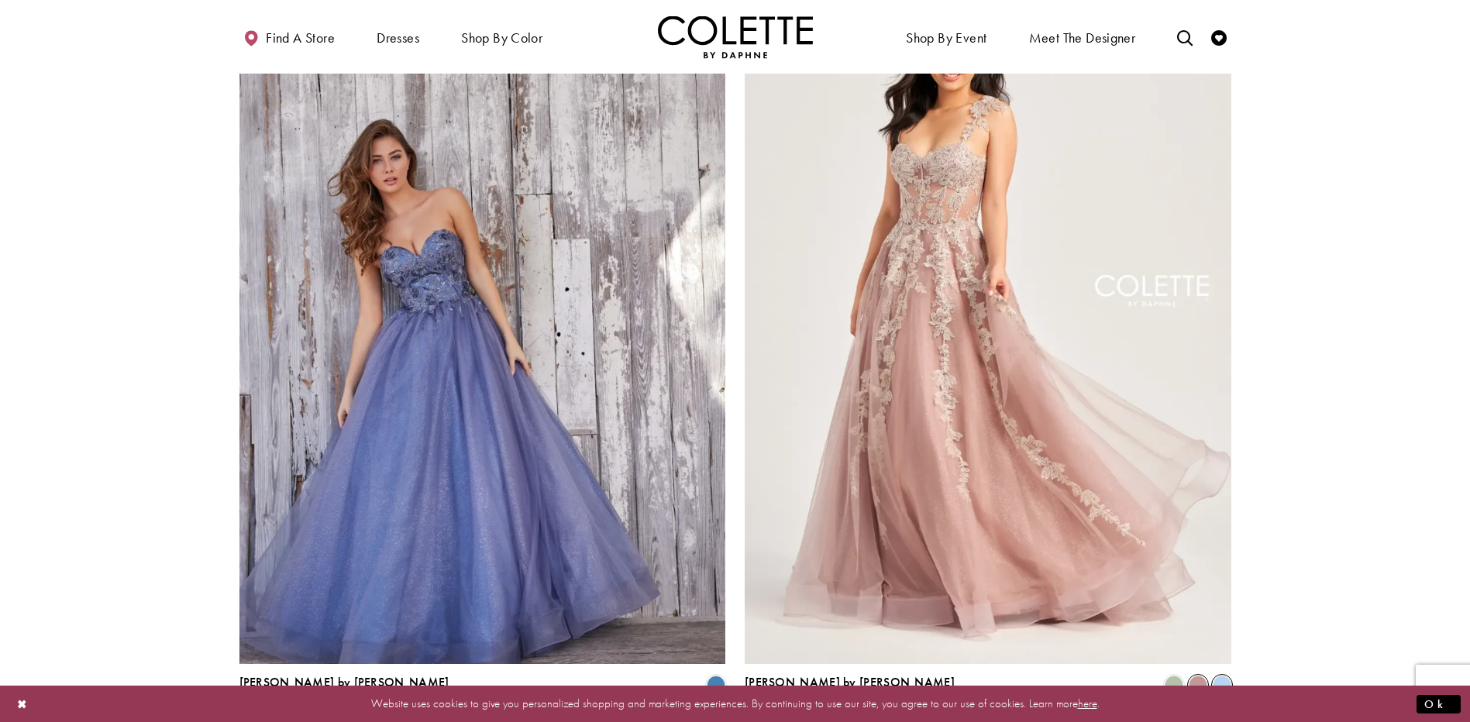
click at [1220, 676] on span "Product List" at bounding box center [1222, 685] width 19 height 19
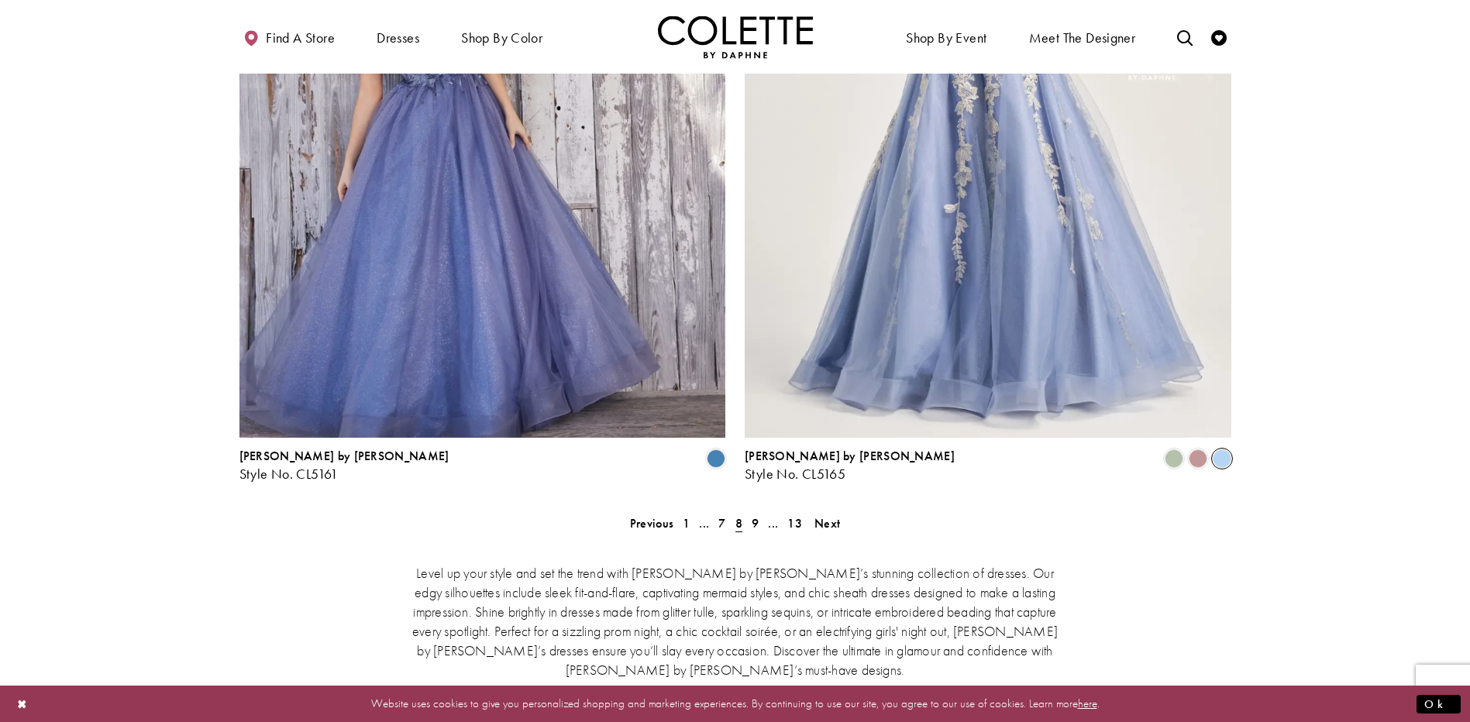
scroll to position [2718, 0]
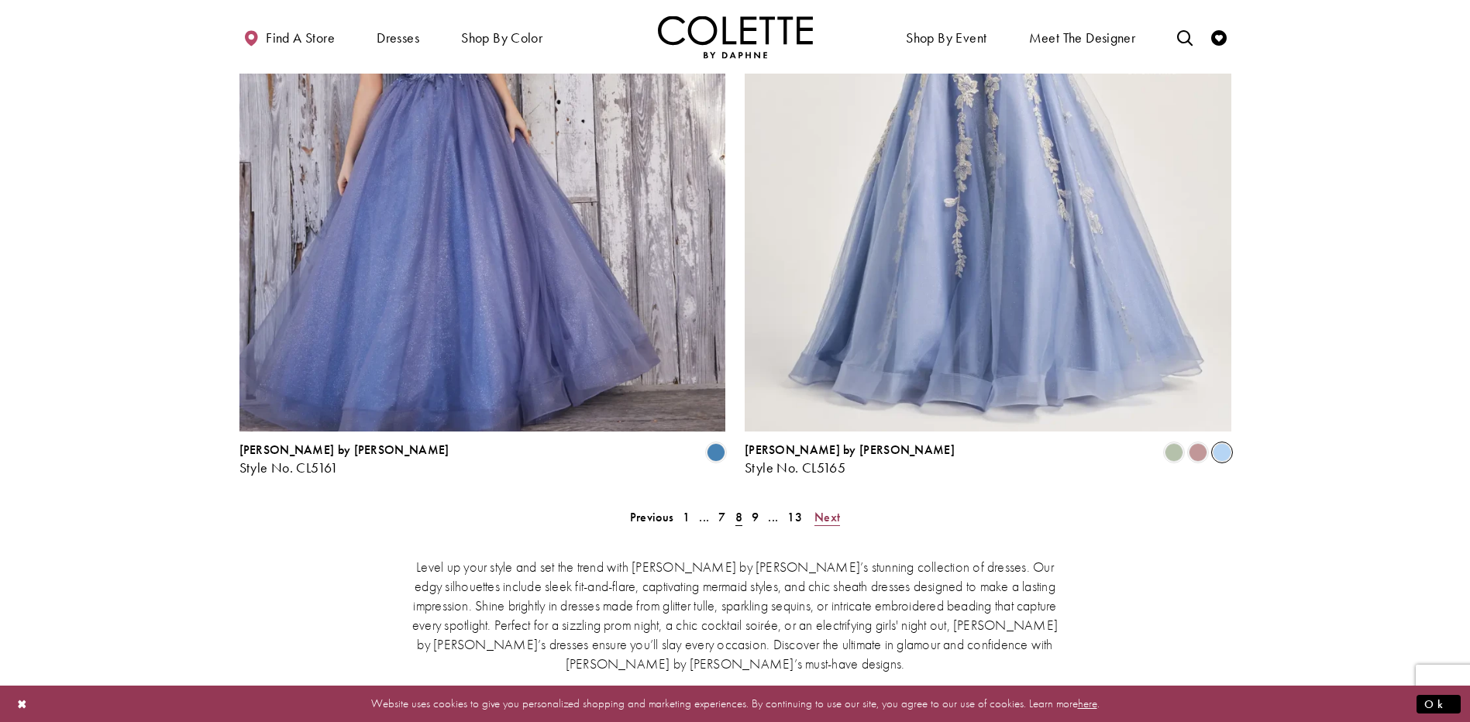
click at [822, 509] on span "Next" at bounding box center [827, 517] width 26 height 16
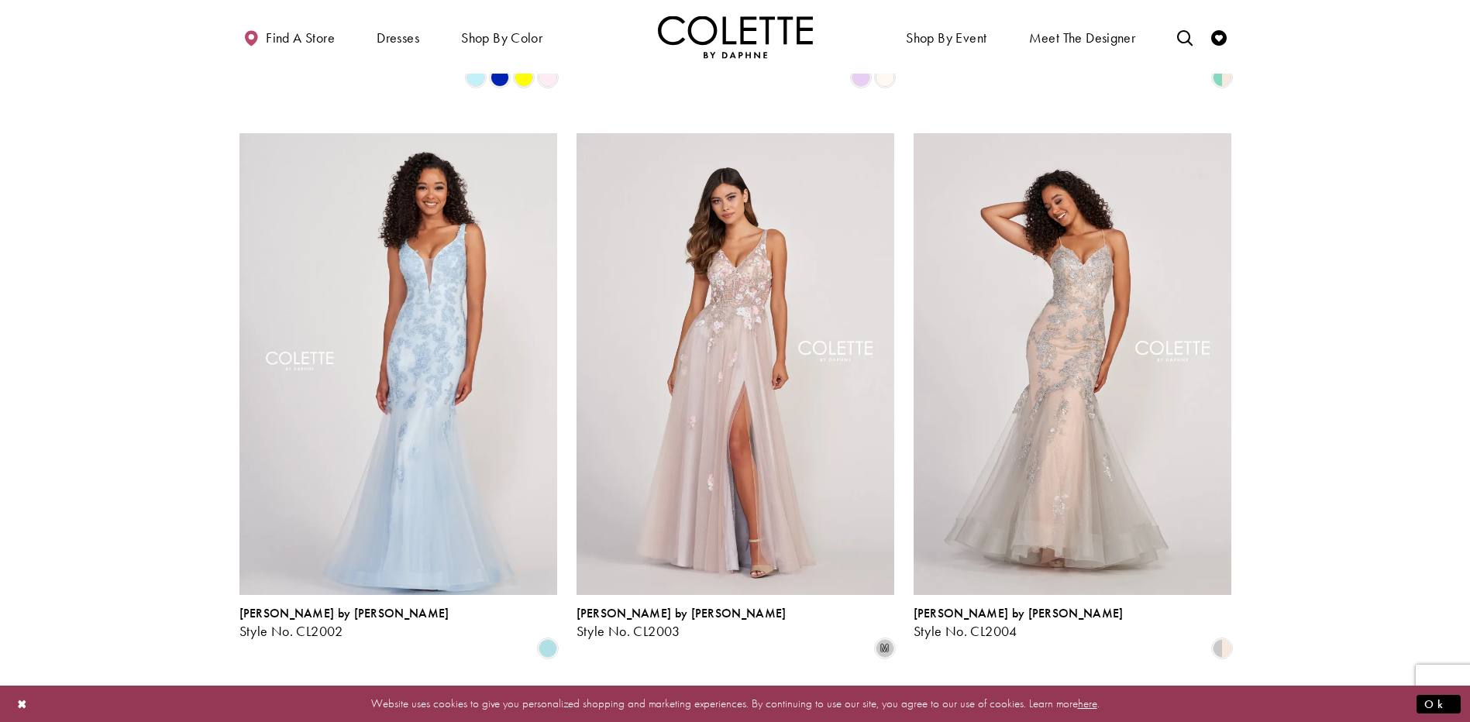
scroll to position [1788, 0]
